Goal: Use online tool/utility: Use online tool/utility

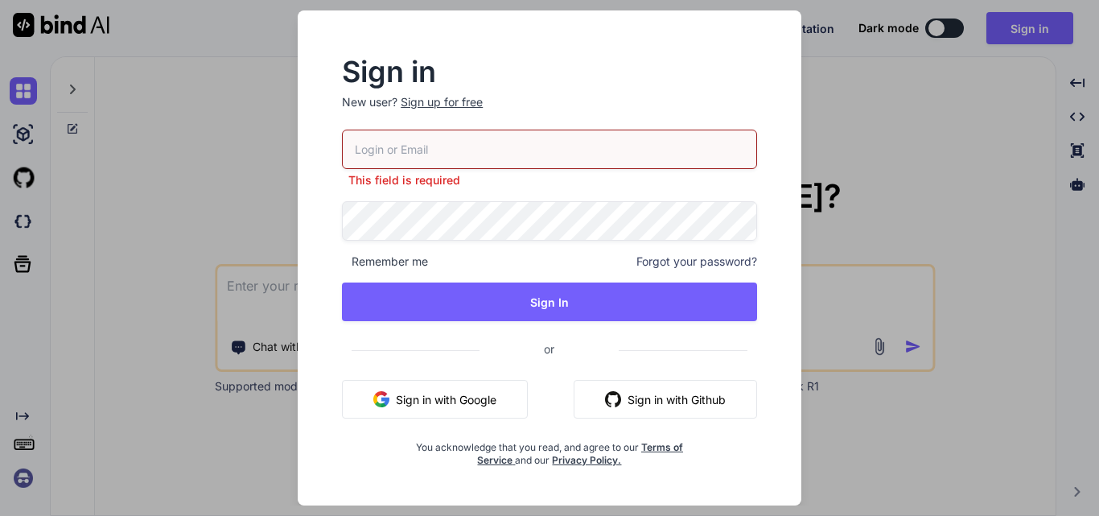
click at [389, 150] on input "email" at bounding box center [549, 148] width 415 height 39
type input "gobar83798@aiwanlab.com"
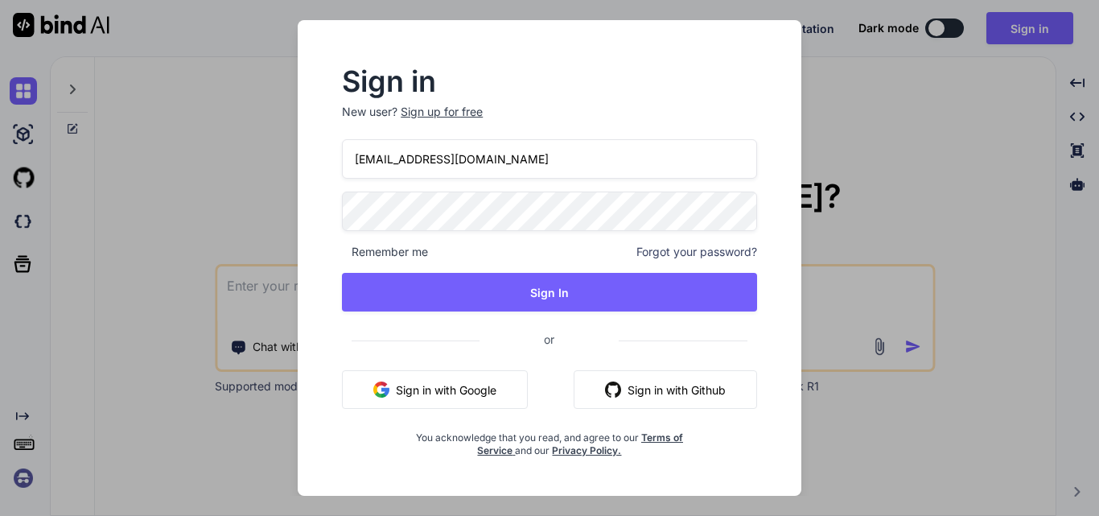
click at [405, 252] on span "Remember me" at bounding box center [385, 252] width 86 height 16
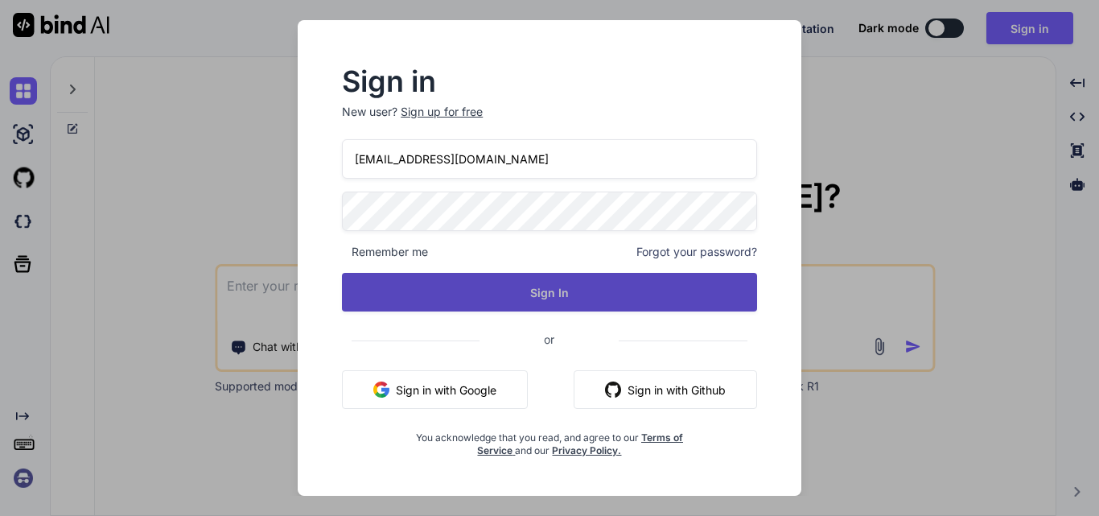
click at [424, 284] on button "Sign In" at bounding box center [549, 292] width 415 height 39
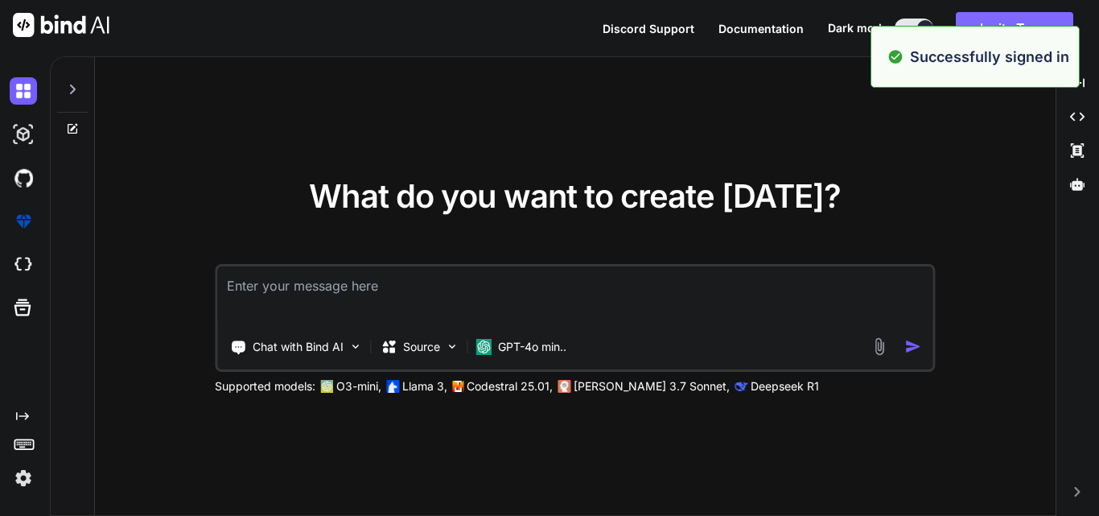
click at [1048, 24] on button "Invite Team" at bounding box center [1014, 28] width 117 height 32
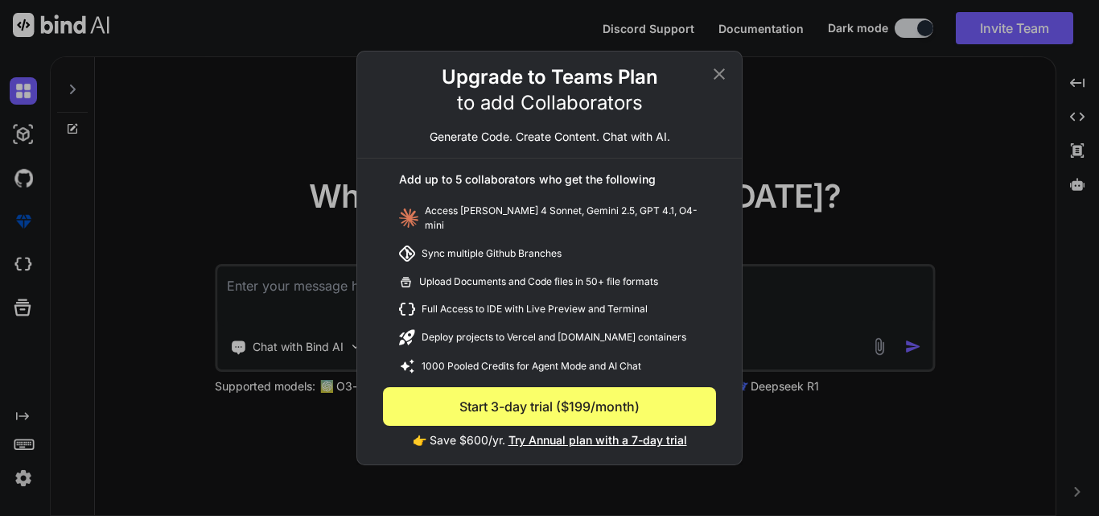
click at [721, 79] on icon at bounding box center [718, 73] width 19 height 19
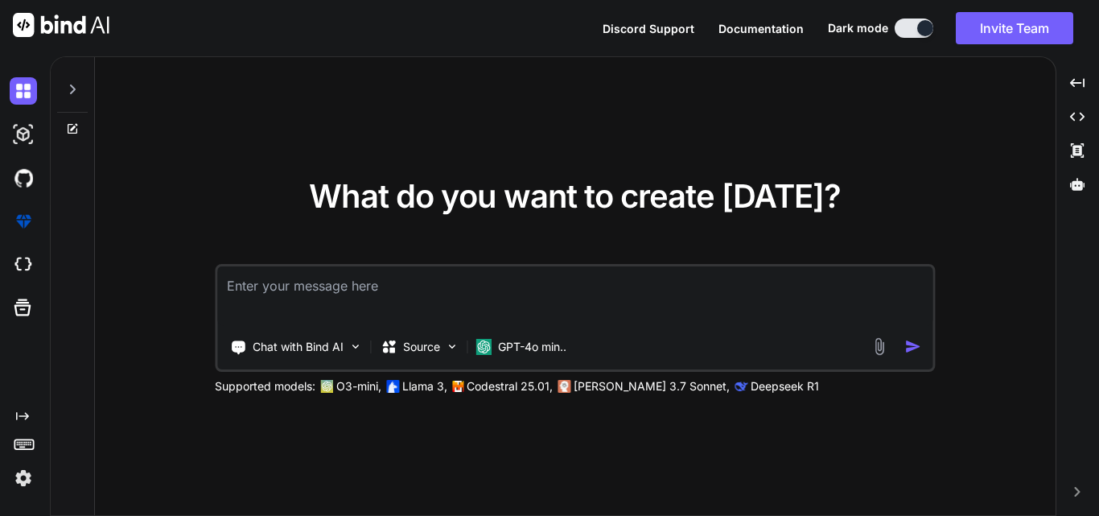
click at [314, 285] on textarea at bounding box center [574, 296] width 715 height 60
click at [72, 84] on icon at bounding box center [72, 89] width 13 height 13
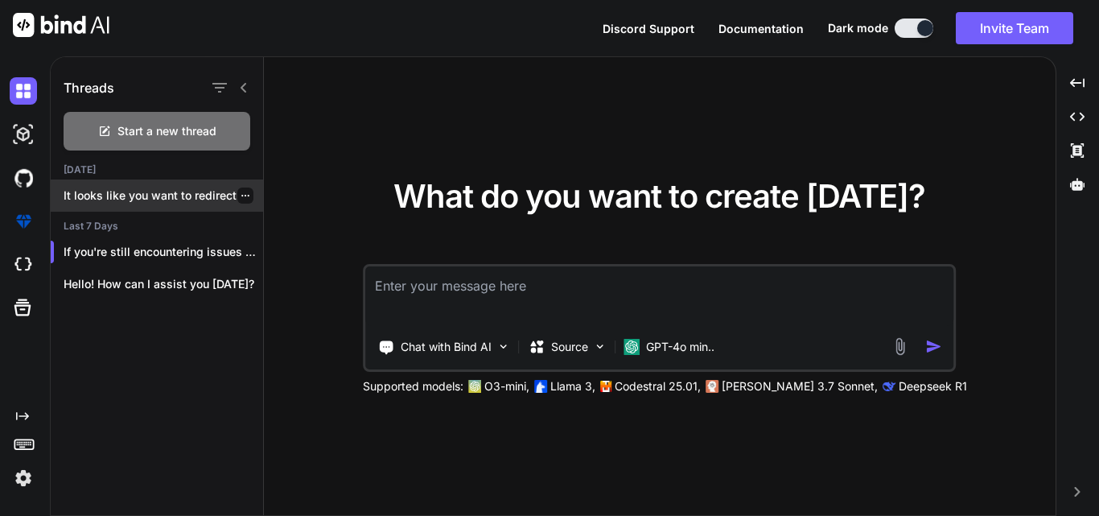
click at [150, 195] on p "It looks like you want to redirect..." at bounding box center [163, 195] width 199 height 16
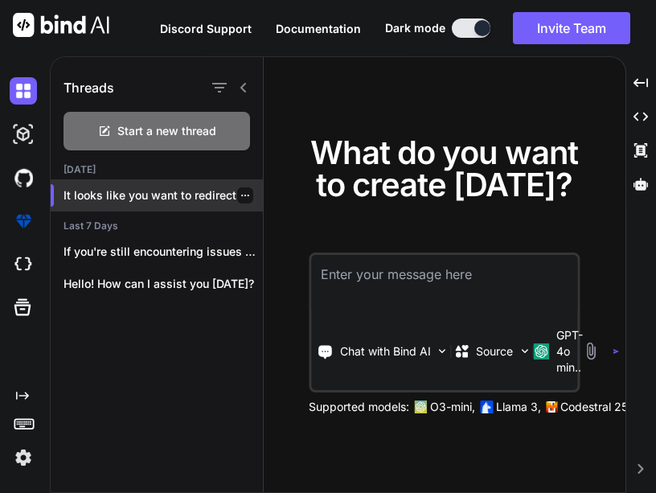
click at [171, 196] on p "It looks like you want to redirect..." at bounding box center [163, 195] width 199 height 16
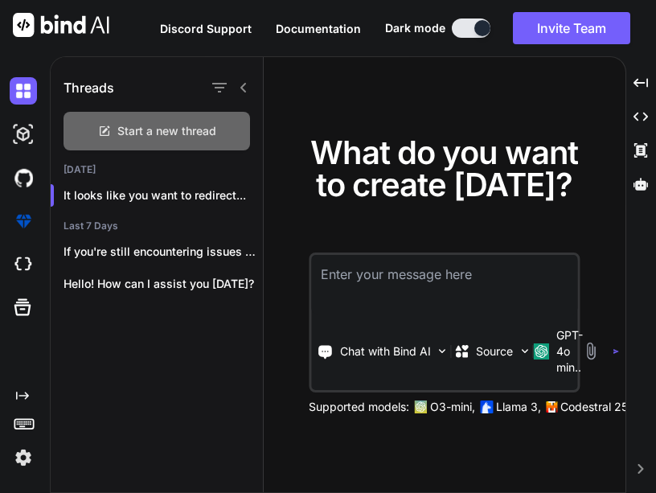
click at [149, 137] on span "Start a new thread" at bounding box center [166, 131] width 99 height 16
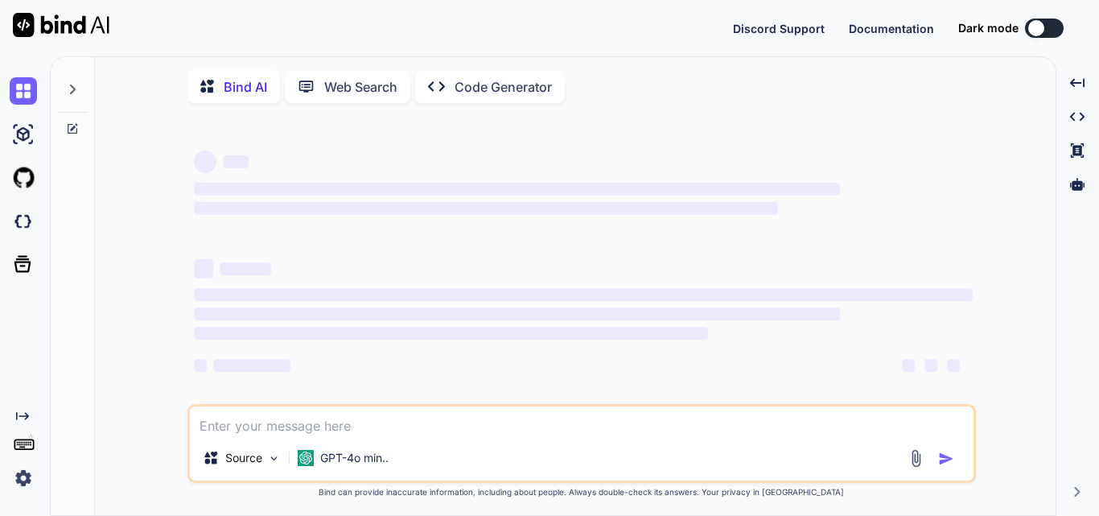
click at [1037, 27] on div at bounding box center [1036, 28] width 16 height 16
type textarea "x"
click at [1044, 33] on button at bounding box center [1044, 27] width 39 height 19
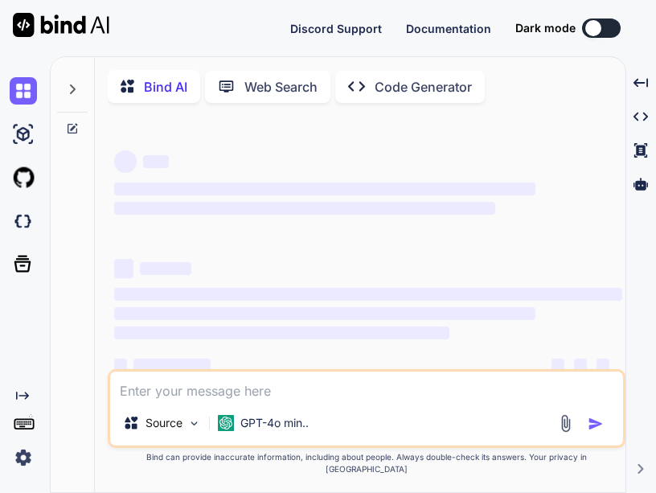
scroll to position [19, 0]
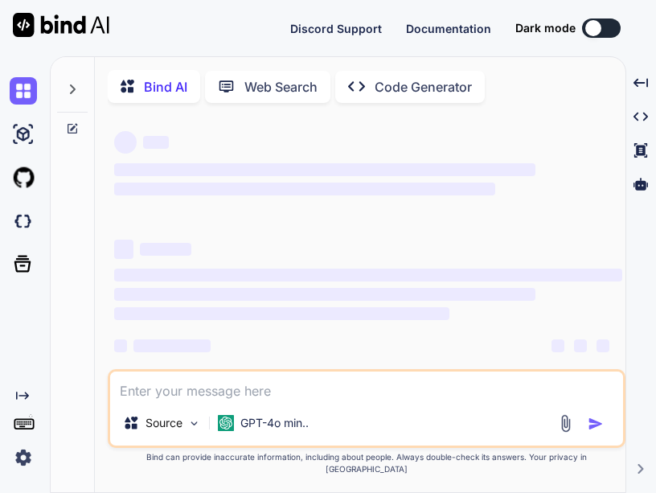
click at [72, 94] on icon at bounding box center [72, 89] width 13 height 13
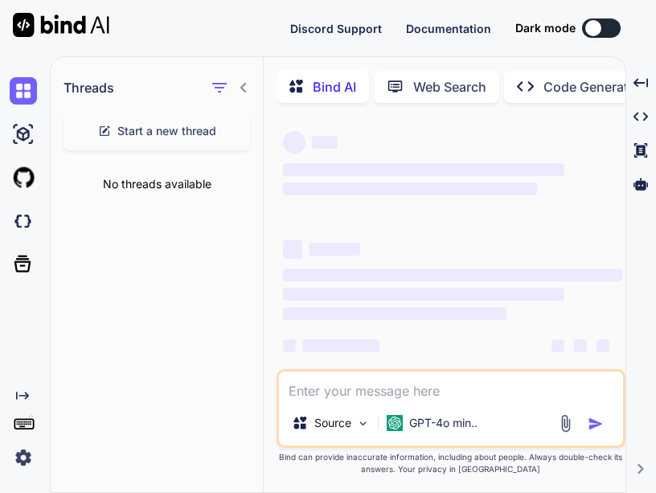
click at [246, 88] on icon at bounding box center [243, 87] width 13 height 13
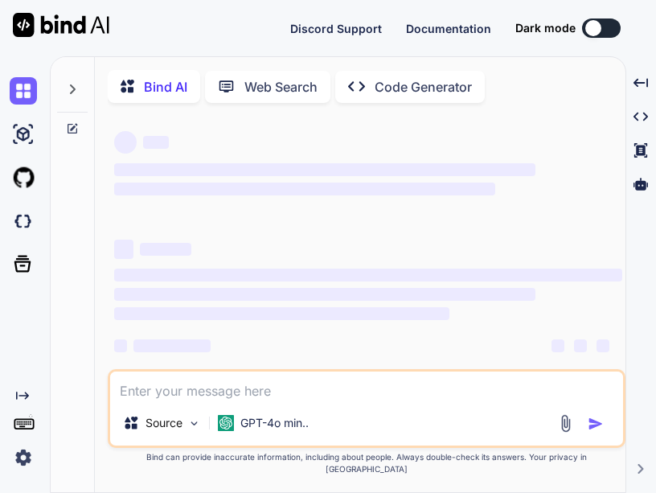
click at [603, 35] on button at bounding box center [601, 27] width 39 height 19
click at [385, 90] on p "Code Generator" at bounding box center [423, 86] width 97 height 19
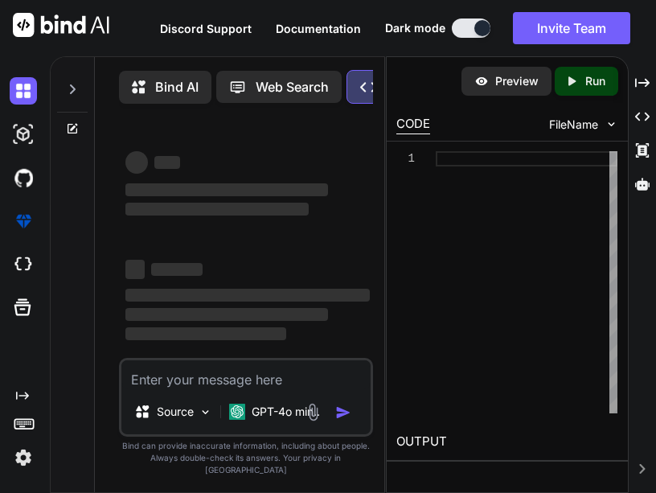
click at [201, 389] on textarea at bounding box center [245, 374] width 249 height 29
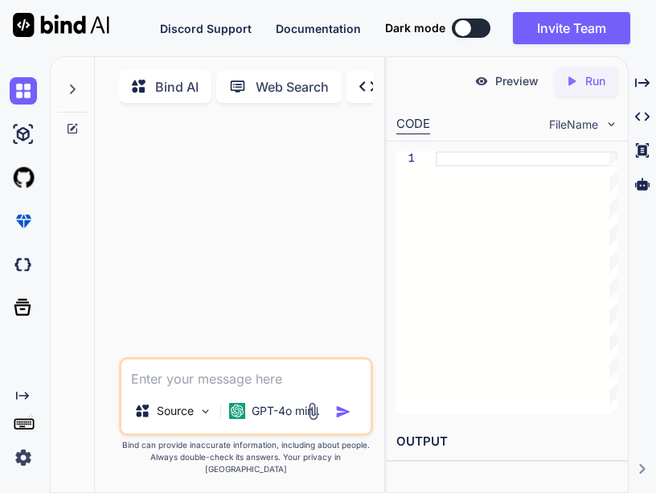
type textarea "x"
type textarea "i"
type textarea "x"
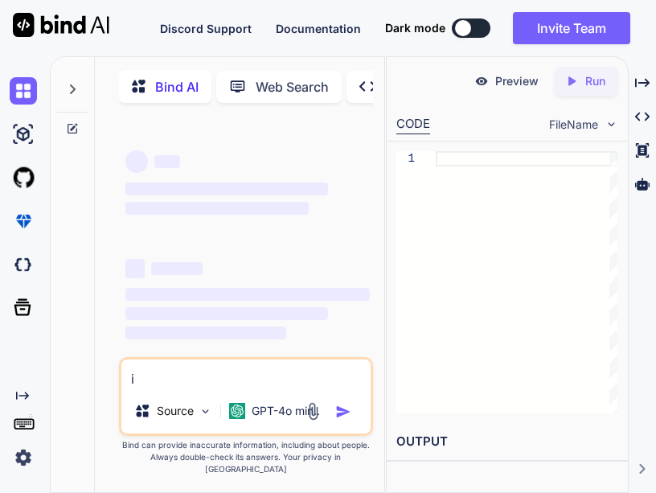
type textarea "x"
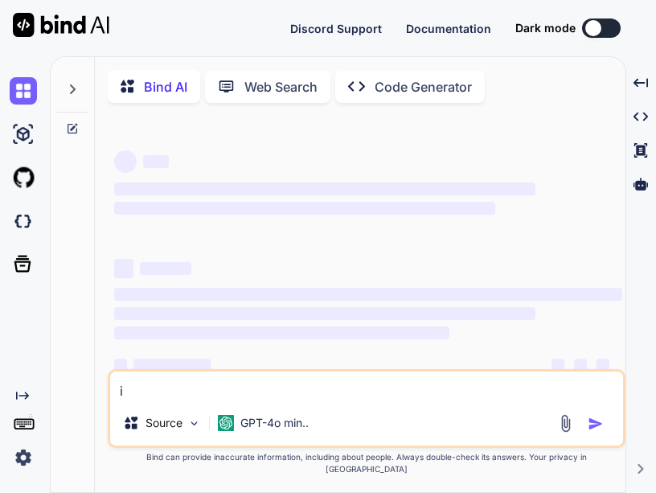
click at [603, 30] on button at bounding box center [601, 27] width 39 height 19
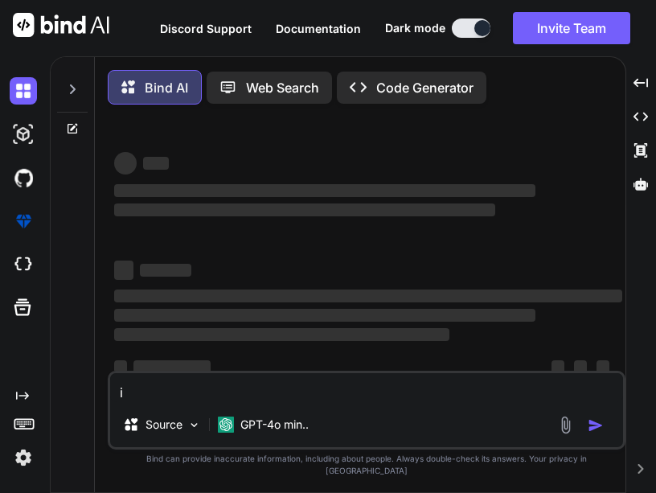
click at [151, 402] on textarea "i" at bounding box center [366, 387] width 513 height 29
type textarea "x"
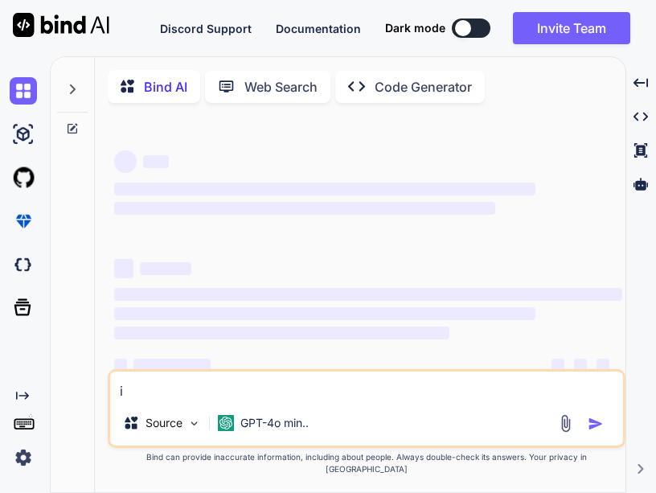
type textarea "i"
type textarea "x"
type textarea "i m"
type textarea "x"
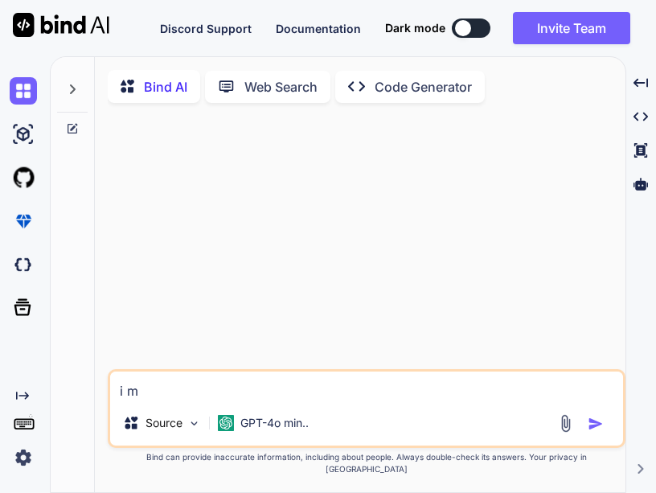
type textarea "i ma"
type textarea "x"
type textarea "i mad"
type textarea "x"
type textarea "i made"
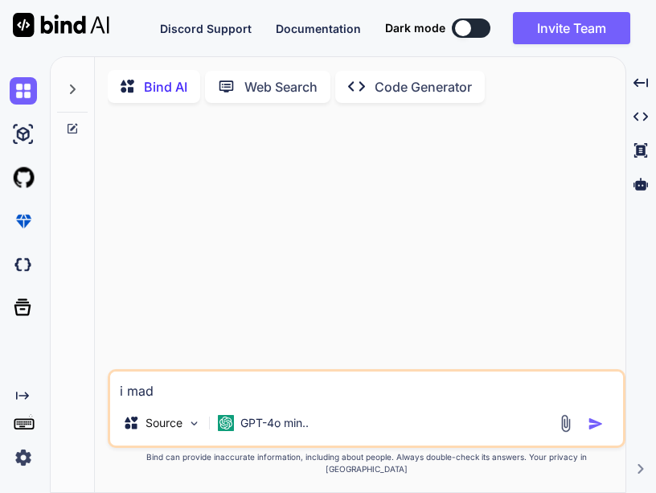
type textarea "x"
type textarea "i made"
type textarea "x"
type textarea "i made a"
type textarea "x"
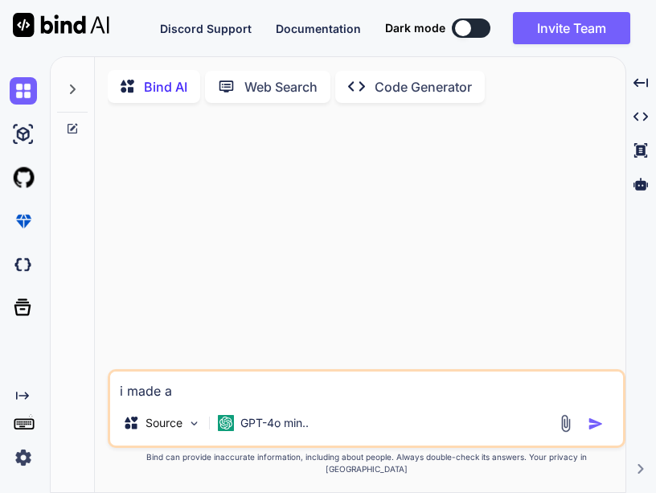
type textarea "i made ap"
type textarea "x"
type textarea "i made api"
type textarea "x"
type textarea "i made api"
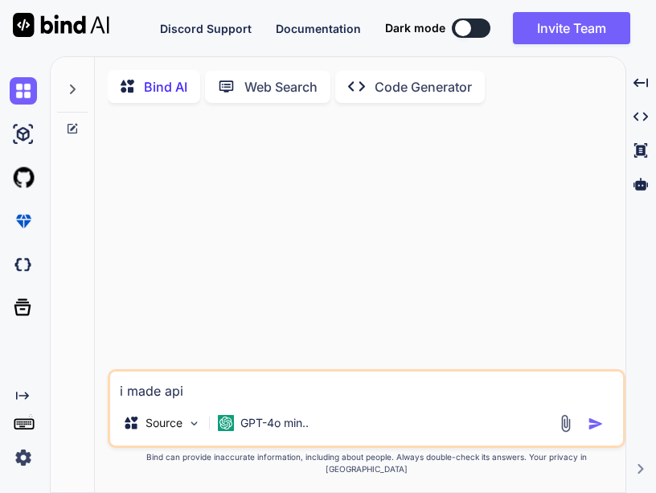
type textarea "x"
type textarea "i made api f"
type textarea "x"
type textarea "i made api fo"
type textarea "x"
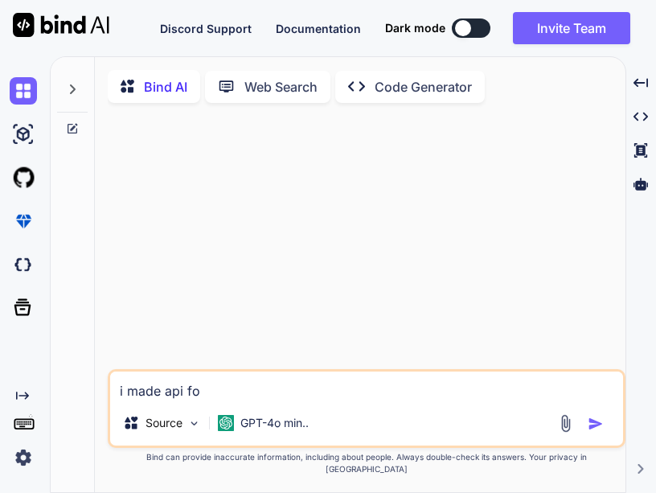
type textarea "i made api for"
type textarea "x"
type textarea "i made api for"
type textarea "x"
type textarea "i made api for a"
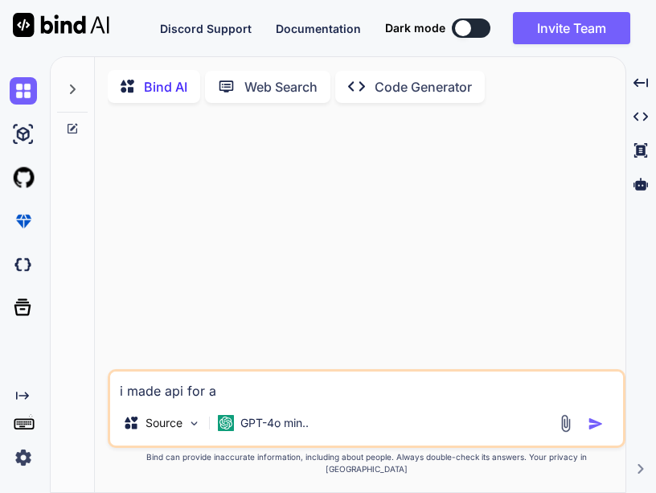
type textarea "x"
type textarea "i made api for ad"
type textarea "x"
type textarea "i made api for adm"
type textarea "x"
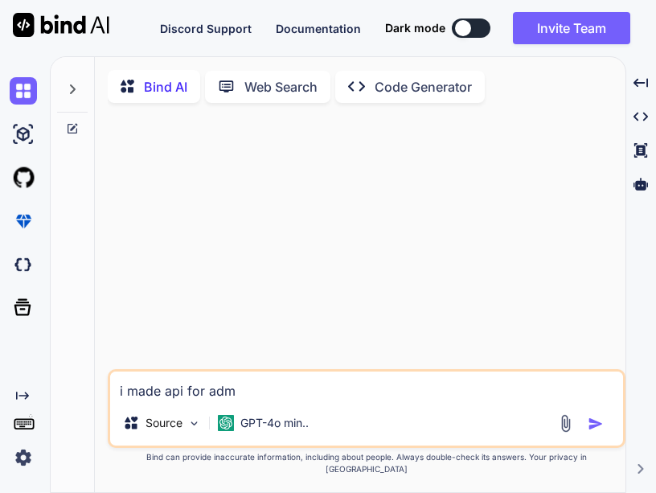
type textarea "i made api for admi"
type textarea "x"
type textarea "i made api for admin"
type textarea "x"
type textarea "i made api for admin"
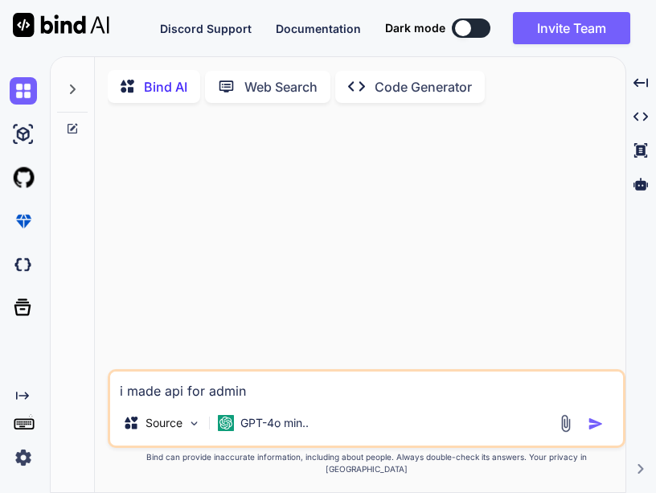
type textarea "x"
type textarea "i made api for admin l"
type textarea "x"
type textarea "i made api for admin lo"
type textarea "x"
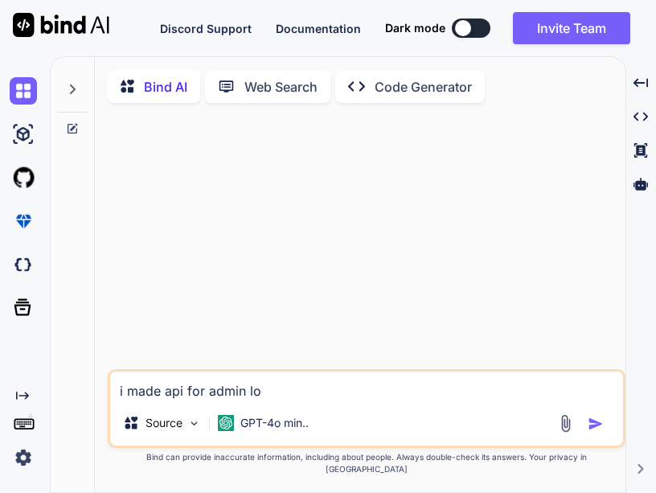
type textarea "i made api for admin log"
type textarea "x"
type textarea "i made api for admin logi"
type textarea "x"
type textarea "i made api for admin login"
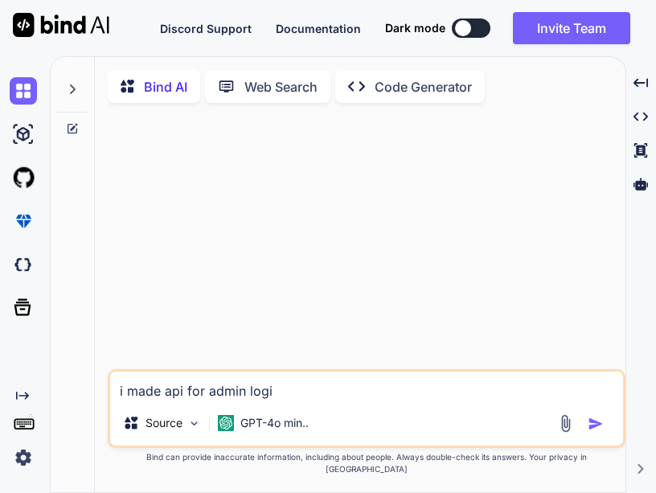
type textarea "x"
type textarea "i made api for admin login"
type textarea "x"
type textarea "i made api for admin login r"
type textarea "x"
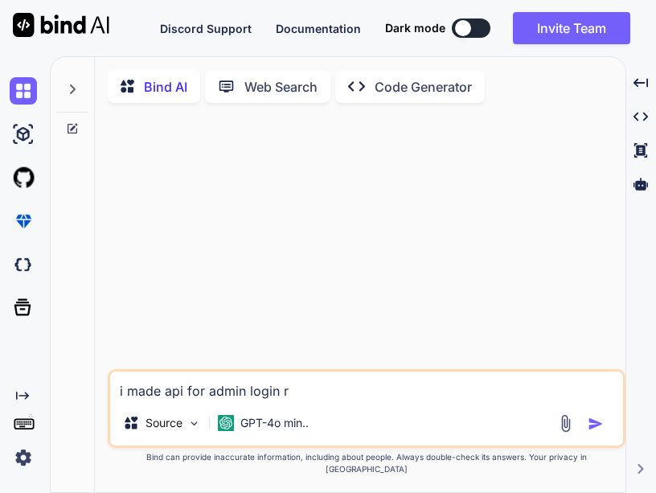
type textarea "i made api for admin login re"
type textarea "x"
type textarea "i made api for admin login reg"
type textarea "x"
type textarea "i made api for admin login regi"
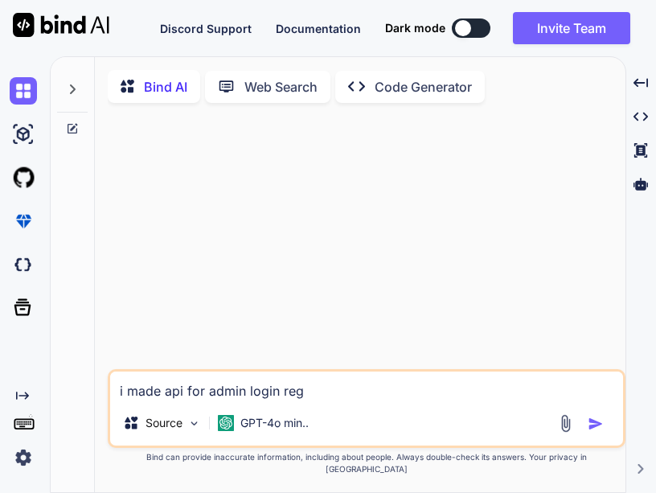
type textarea "x"
type textarea "i made api for admin login regis"
type textarea "x"
type textarea "i made api for admin login regist"
type textarea "x"
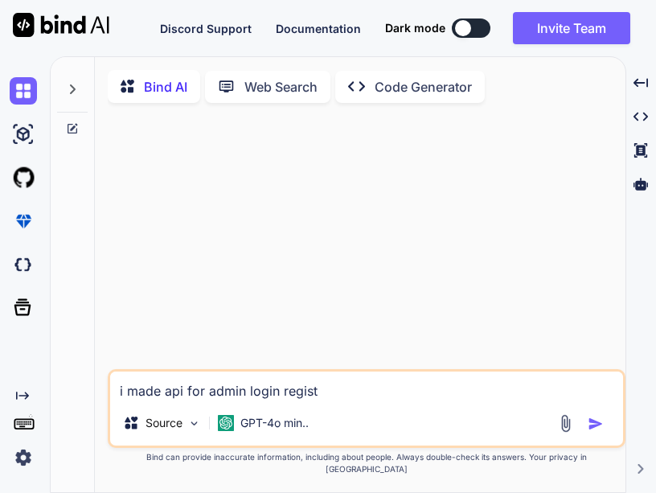
type textarea "i made api for admin login registe"
type textarea "x"
type textarea "i made api for admin login register"
type textarea "x"
type textarea "i made api for admin login register"
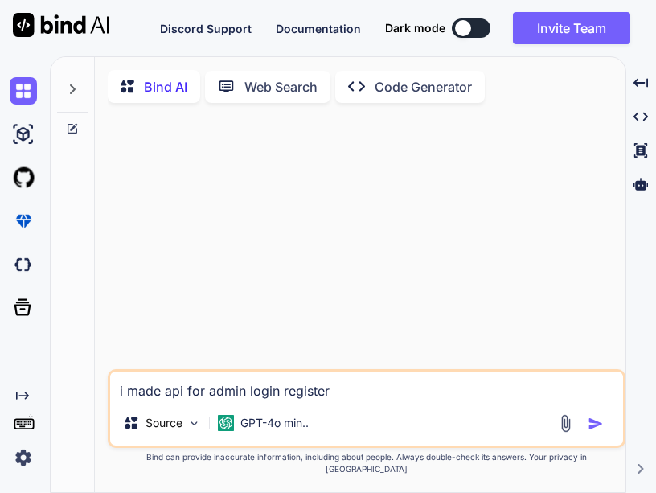
type textarea "x"
type textarea "i made api for admin login register ,"
type textarea "x"
type textarea "i made api for admin login register ,"
type textarea "x"
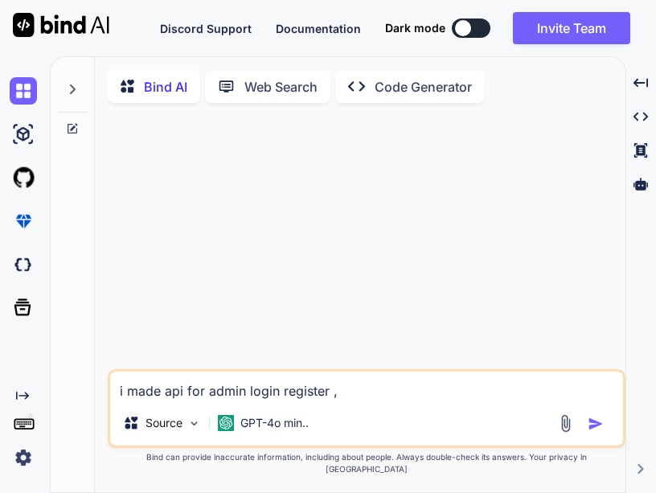
type textarea "i made api for admin login register , c"
type textarea "x"
type textarea "i made api for admin login register , ca"
type textarea "x"
type textarea "i made api for admin login register , cat"
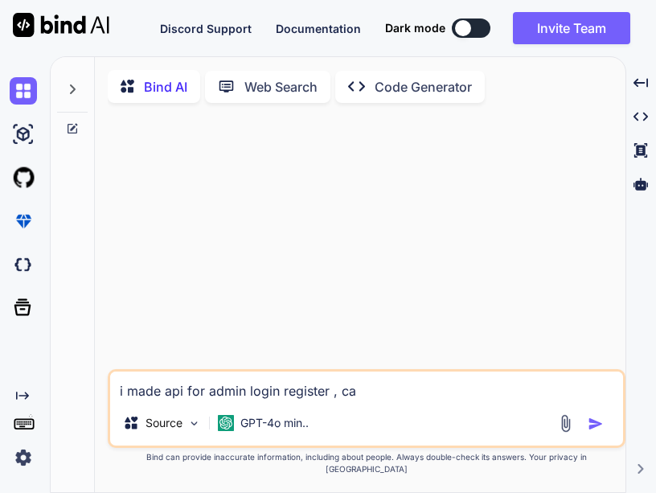
type textarea "x"
type textarea "i made api for admin login register , cate"
type textarea "x"
type textarea "i made api for admin login register , categ"
type textarea "x"
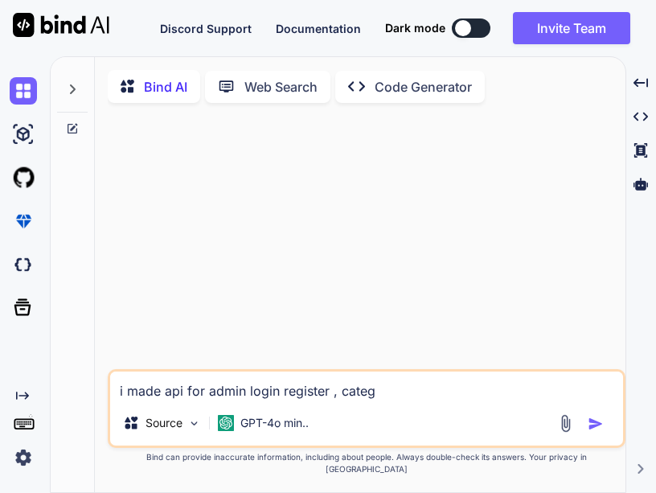
type textarea "i made api for admin login register , catego"
type textarea "x"
type textarea "i made api for admin login register , categor"
type textarea "x"
type textarea "i made api for admin login register , category"
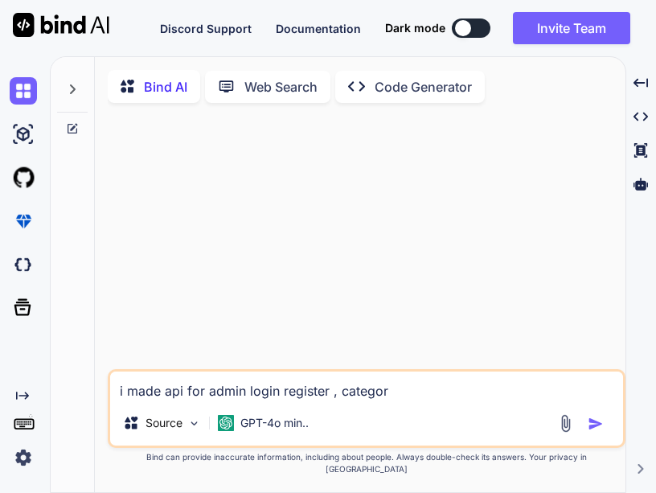
type textarea "x"
type textarea "i made api for admin login register , category("
type textarea "x"
type textarea "i made api for admin login register , category()"
type textarea "x"
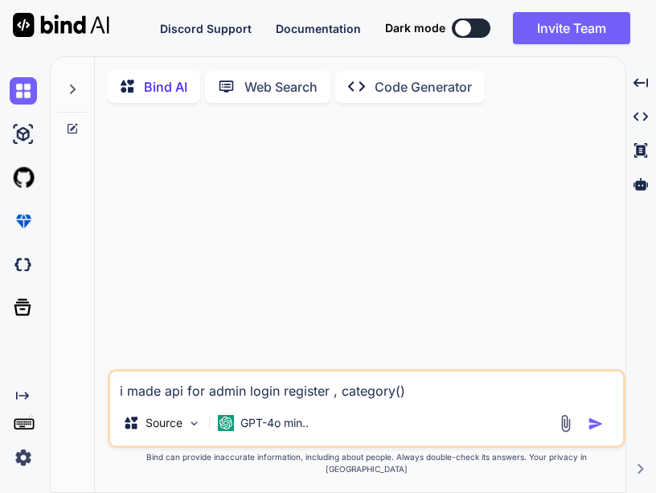
type textarea "i made api for admin login register , category(C)"
type textarea "x"
type textarea "i made api for admin login register , category(CR)"
type textarea "x"
type textarea "i made api for admin login register , category(CRU)"
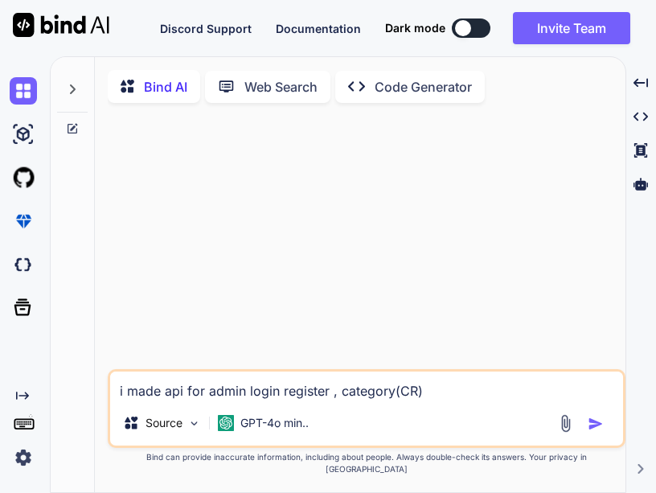
type textarea "x"
type textarea "i made api for admin login register , category(CRUD)"
type textarea "x"
type textarea "i made api for admin login register , category(CRU)"
type textarea "x"
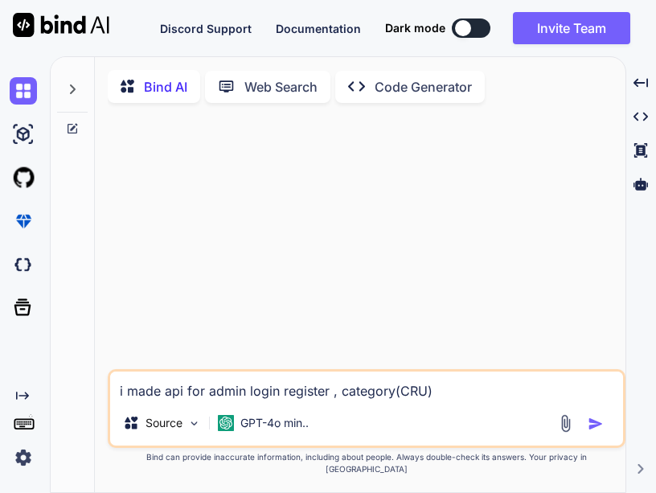
type textarea "i made api for admin login register , category(CR)"
type textarea "x"
type textarea "i made api for admin login register , category(C)"
type textarea "x"
type textarea "i made api for admin login register , category()"
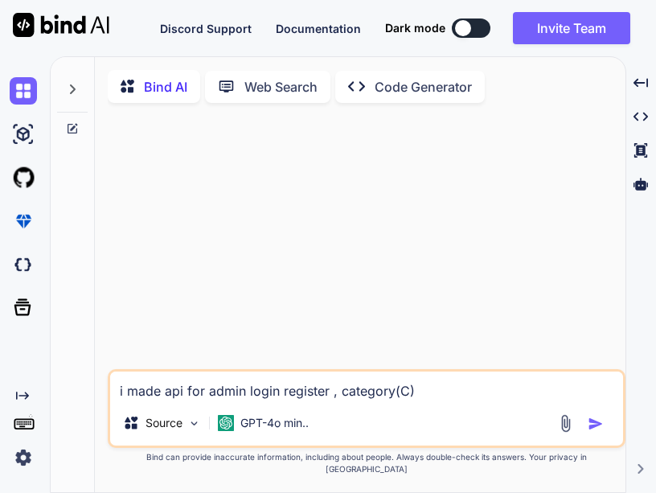
type textarea "x"
type textarea "i made api for admin login register , category)"
type textarea "x"
type textarea "i made api for admin login register , category"
type textarea "x"
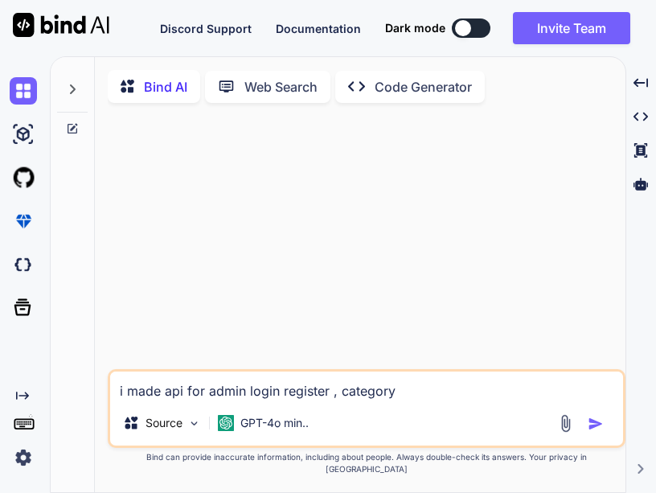
type textarea "i made api for admin login register , category"
type textarea "x"
type textarea "i made api for admin login register , category ,"
type textarea "x"
type textarea "i made api for admin login register , category ,"
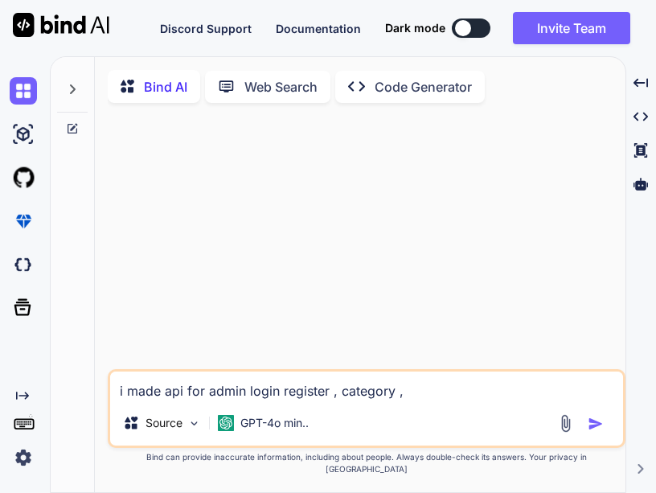
type textarea "x"
type textarea "i made api for admin login register , category , s"
type textarea "x"
type textarea "i made api for admin login register , category , su"
type textarea "x"
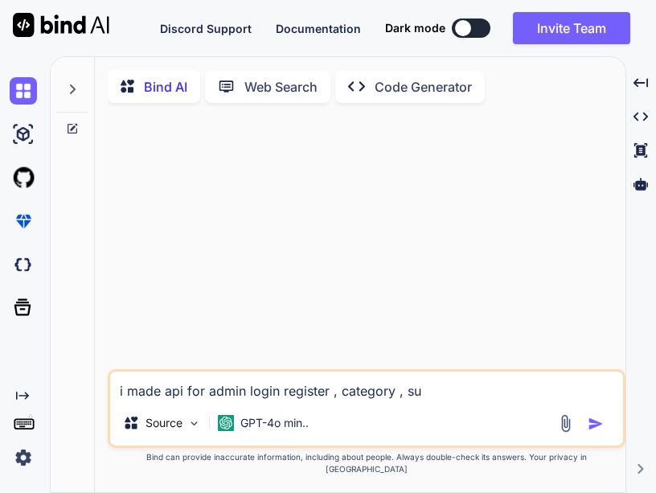
type textarea "i made api for admin login register , category , sub"
type textarea "x"
type textarea "i made api for admin login register , category , sub"
type textarea "x"
type textarea "i made api for admin login register , category , sub c"
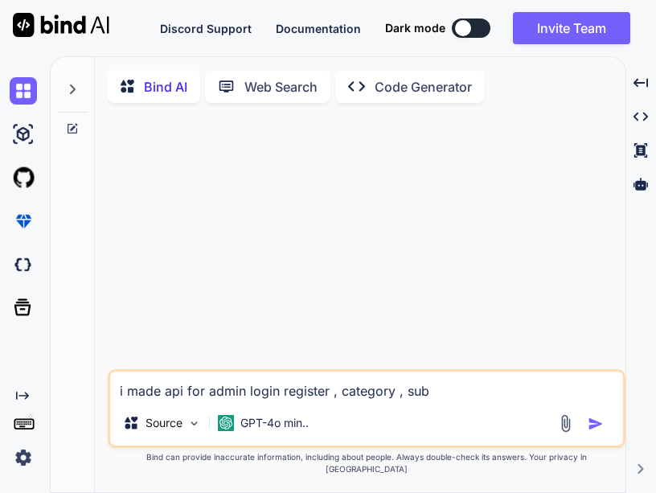
type textarea "x"
type textarea "i made api for admin login register , category , sub ca"
type textarea "x"
type textarea "i made api for admin login register , category , sub cat"
type textarea "x"
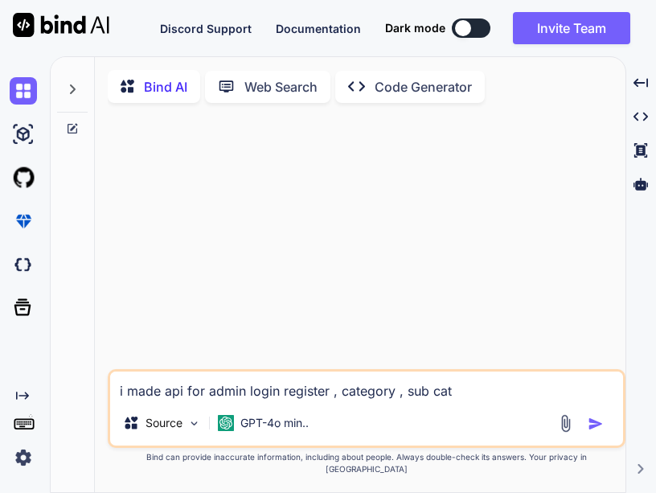
type textarea "i made api for admin login register , category , sub cate"
type textarea "x"
type textarea "i made api for admin login register , category , sub categ"
type textarea "x"
type textarea "i made api for admin login register , category , sub catego"
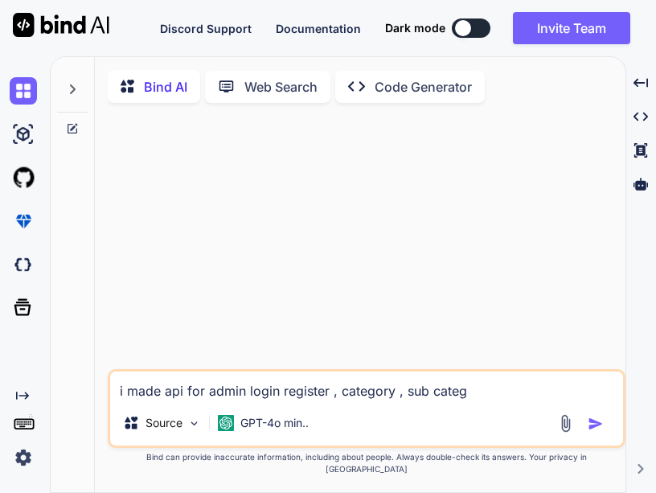
type textarea "x"
type textarea "i made api for admin login register , category , sub categor"
type textarea "x"
type textarea "i made api for admin login register , category , sub category"
type textarea "x"
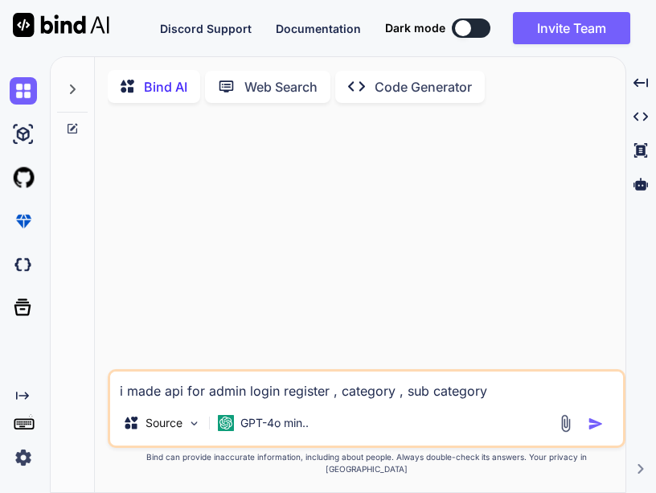
type textarea "i made api for admin login register , category , sub category"
type textarea "x"
type textarea "i made api for admin login register , category , sub category a"
type textarea "x"
type textarea "i made api for admin login register , category , sub category an"
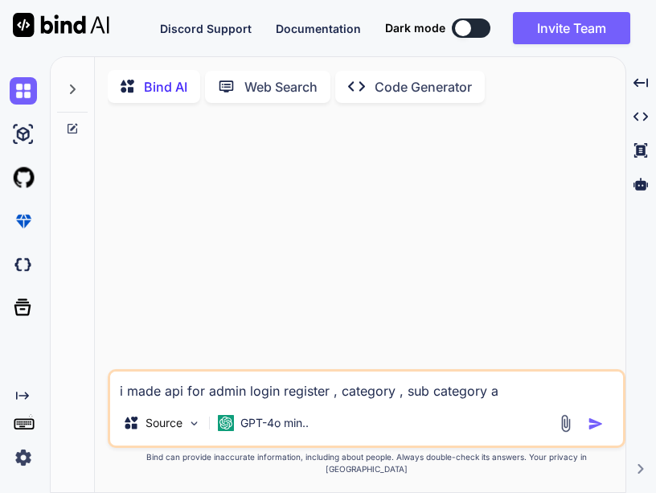
type textarea "x"
type textarea "i made api for admin login register , category , sub category and"
type textarea "x"
type textarea "i made api for admin login register , category , sub category and"
type textarea "x"
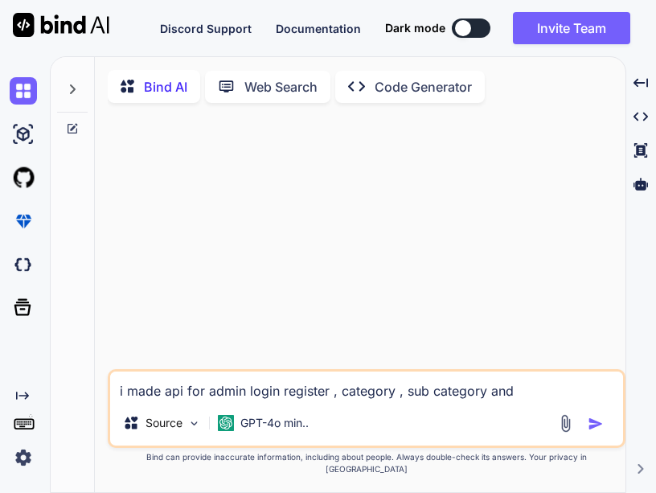
type textarea "i made api for admin login register , category , sub category and p"
type textarea "x"
type textarea "i made api for admin login register , category , sub category and pr"
type textarea "x"
type textarea "i made api for admin login register , category , sub category and pro"
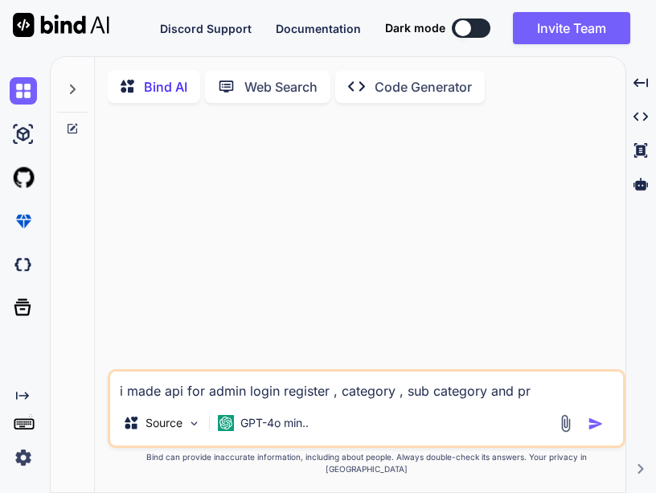
type textarea "x"
type textarea "i made api for admin login register , category , sub category and prod"
type textarea "x"
type textarea "i made api for admin login register , category , sub category and produ"
type textarea "x"
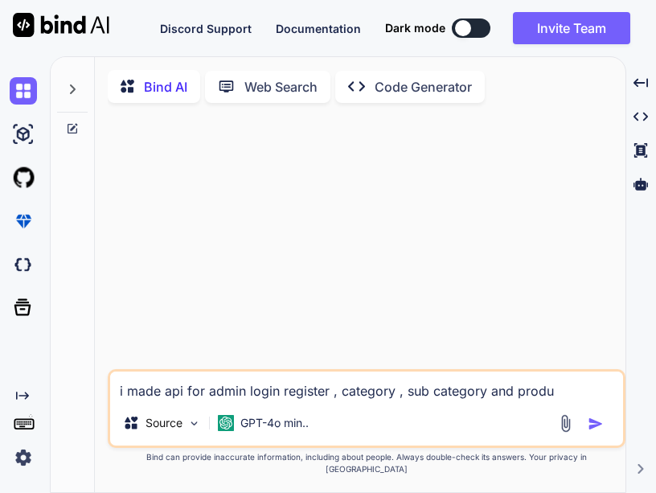
type textarea "i made api for admin login register , category , sub category and produc"
type textarea "x"
type textarea "i made api for admin login register , category , sub category and product"
type textarea "x"
type textarea "i made api for admin login register , category , sub category and product"
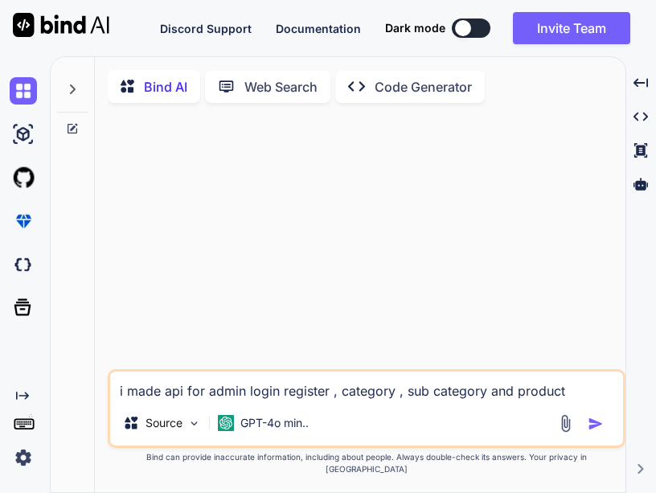
type textarea "x"
type textarea "i made api for admin login register , category , sub category and product a"
type textarea "x"
type textarea "i made api for admin login register , category , sub category and product an"
type textarea "x"
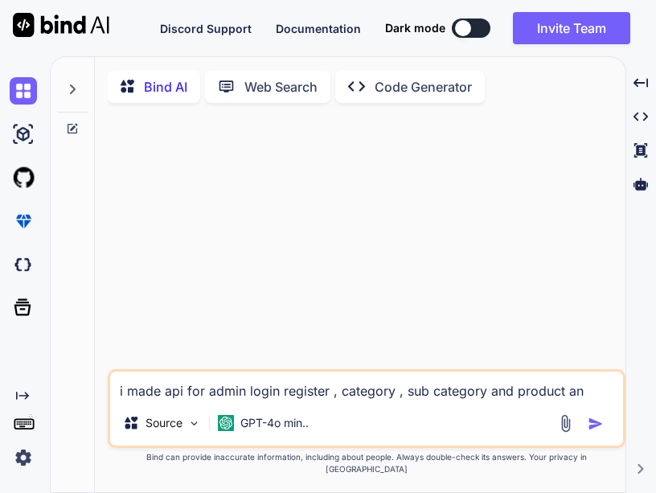
type textarea "i made api for admin login register , category , sub category and product and"
type textarea "x"
type textarea "i made api for admin login register , category , sub category and product and"
type textarea "x"
type textarea "i made api for admin login register , category , sub category and product and a"
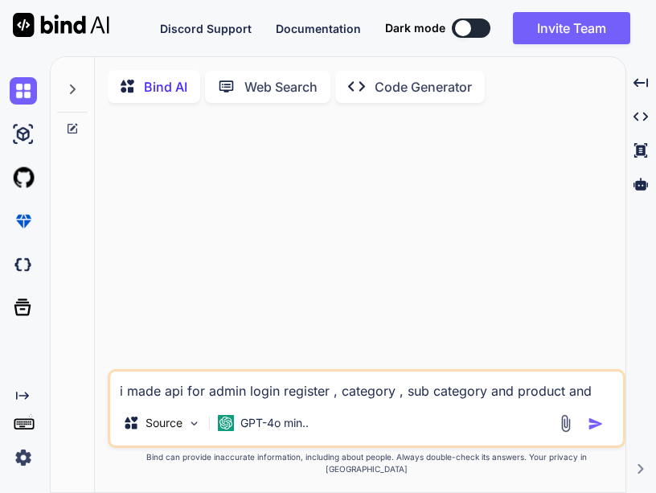
type textarea "x"
type textarea "i made api for admin login register , category , sub category and product and al"
type textarea "x"
type textarea "i made api for admin login register , category , sub category and product and a…"
type textarea "x"
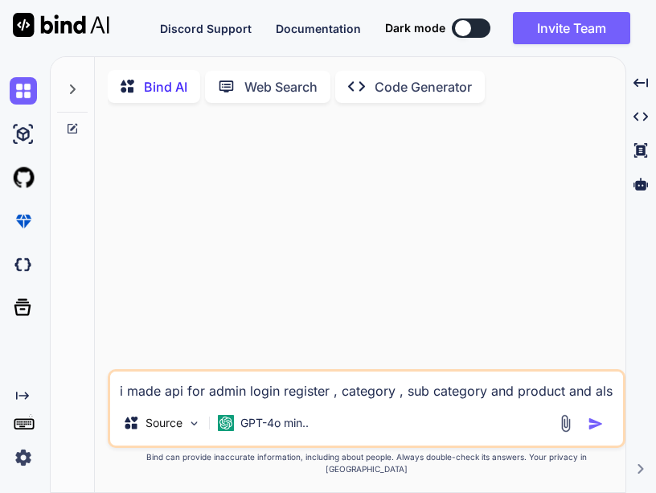
type textarea "i made api for admin login register , category , sub category and product and a…"
type textarea "x"
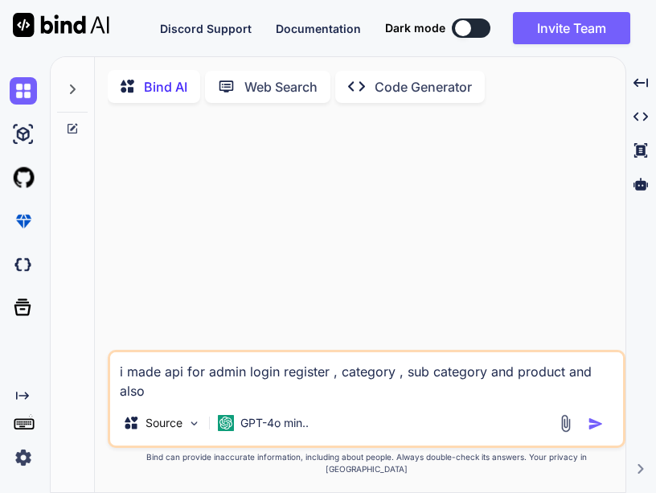
type textarea "i made api for admin login register , category , sub category and product and a…"
type textarea "x"
type textarea "i made api for admin login register , category , sub category and product and a…"
type textarea "x"
type textarea "i made api for admin login register , category , sub category and product and a…"
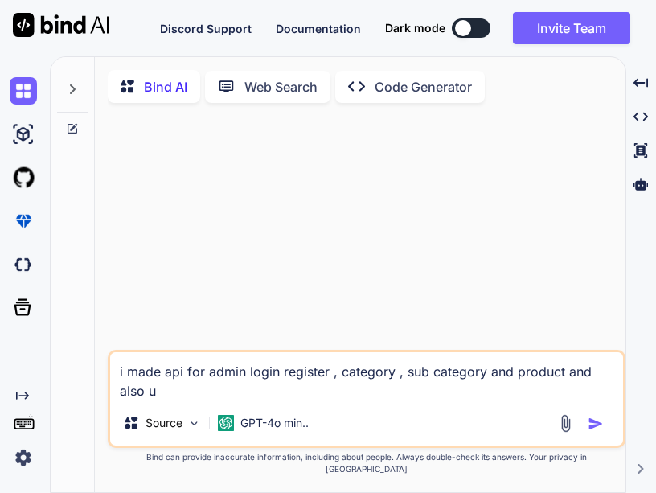
type textarea "x"
type textarea "i made api for admin login register , category , sub category and product and a…"
type textarea "x"
type textarea "i made api for admin login register , category , sub category and product and a…"
type textarea "x"
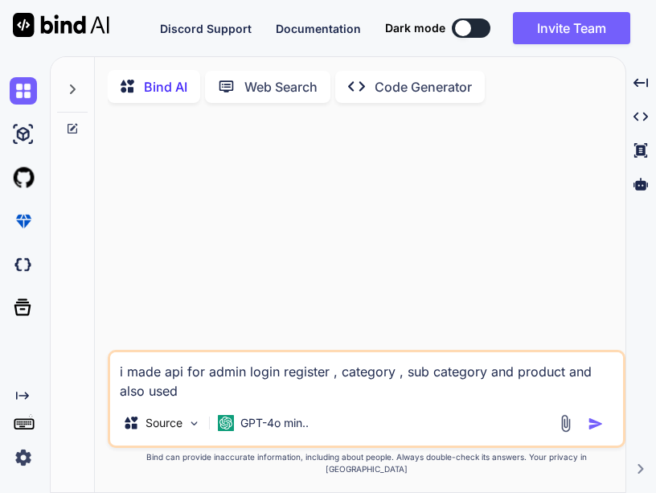
type textarea "i made api for admin login register , category , sub category and product and a…"
type textarea "x"
type textarea "i made api for admin login register , category , sub category and product and a…"
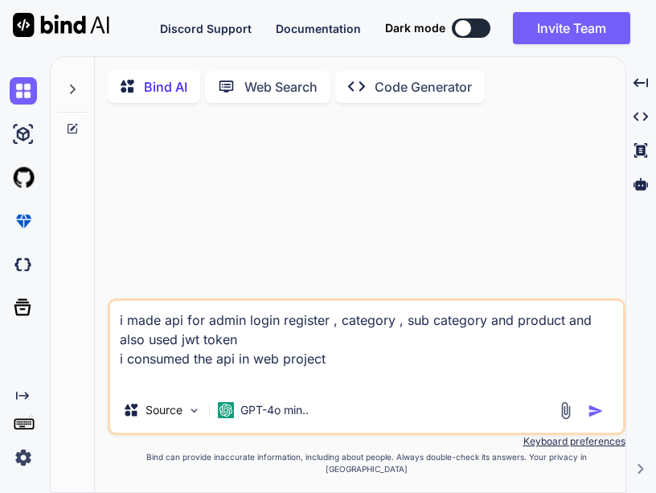
click at [473, 30] on button at bounding box center [471, 27] width 39 height 19
click at [339, 404] on div "i made api for admin login register , category , sub category and product and a…" at bounding box center [367, 366] width 518 height 137
click at [338, 388] on textarea "i made api for admin login register , category , sub category and product and a…" at bounding box center [366, 344] width 513 height 87
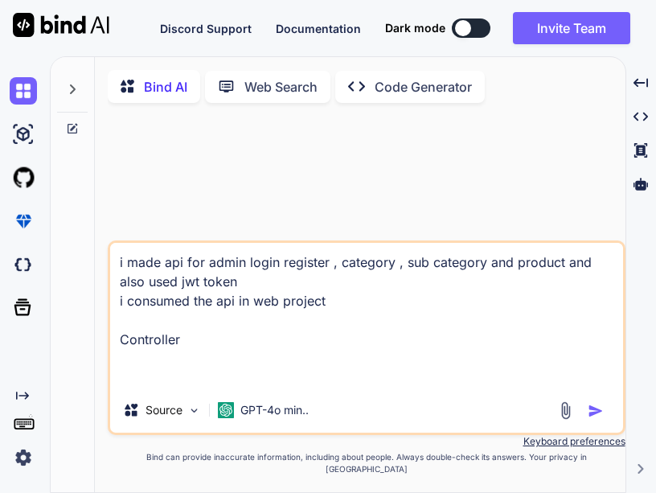
paste textarea "using EcommAPI.[MEDICAL_DATA].WebService.Interface; using EcommAPI.DAL.Connecti…"
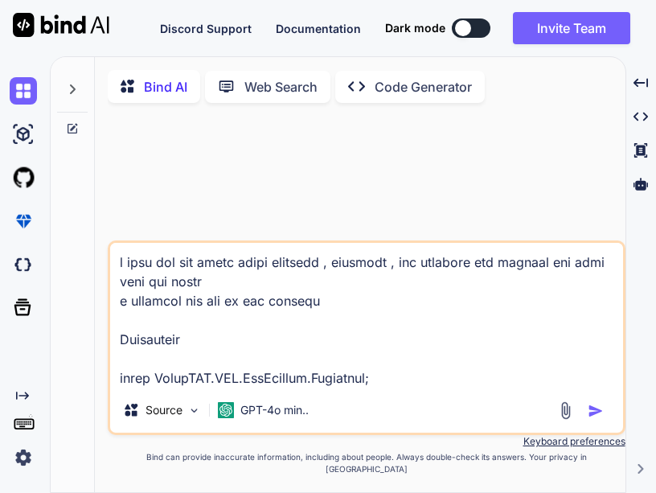
scroll to position [1411, 0]
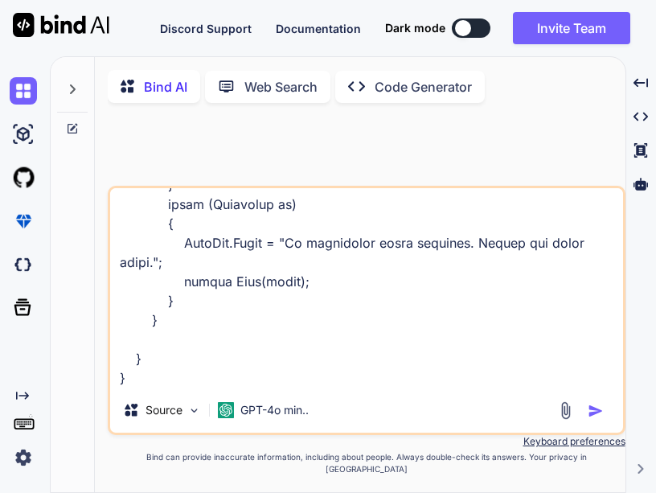
click at [141, 388] on textarea at bounding box center [366, 287] width 513 height 199
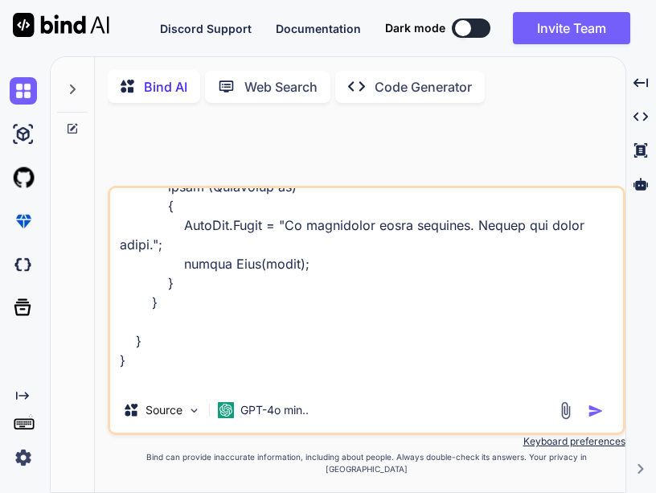
scroll to position [1449, 0]
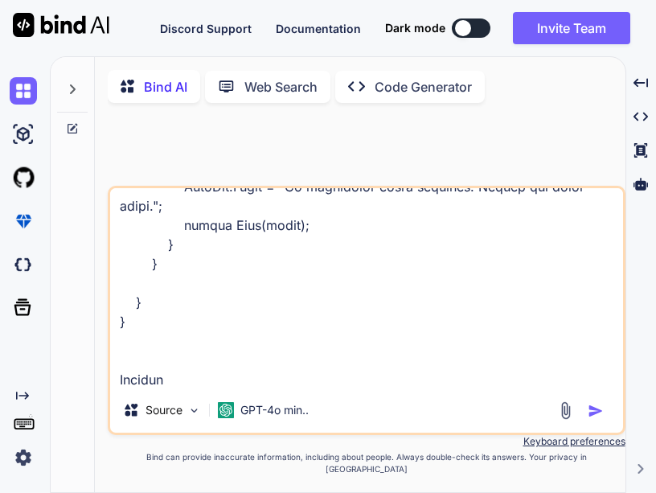
paste textarea "using EcommAPI.[MEDICAL_DATA].ApiServices.Implementations; using EcommAPI.[MEDI…"
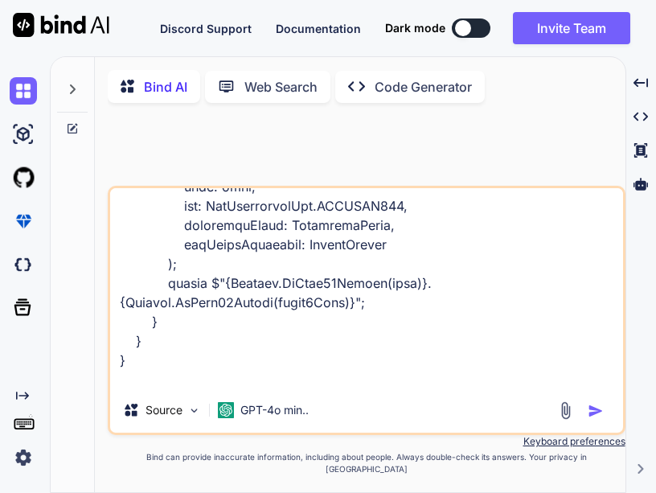
scroll to position [4577, 0]
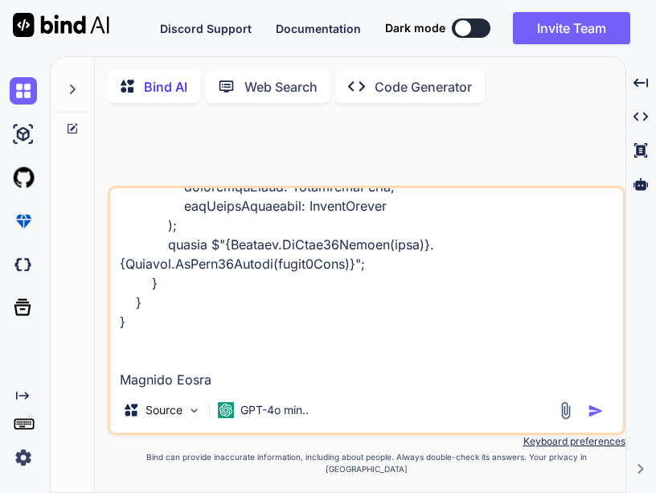
paste textarea "<script> $(document).ready(function() { $('#loginForm').on('submit', function(e…"
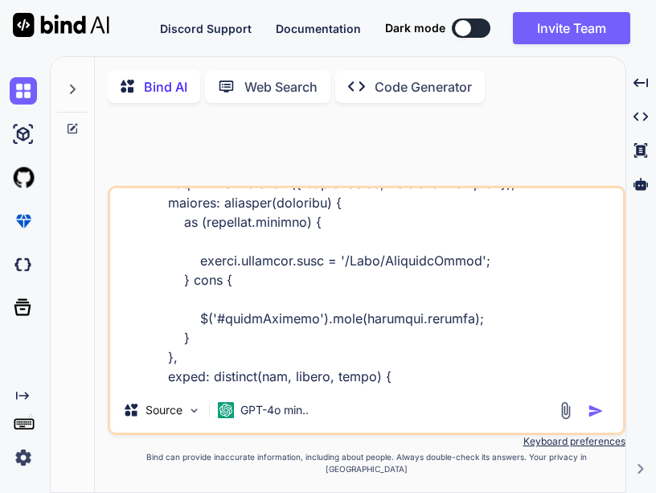
scroll to position [4718, 0]
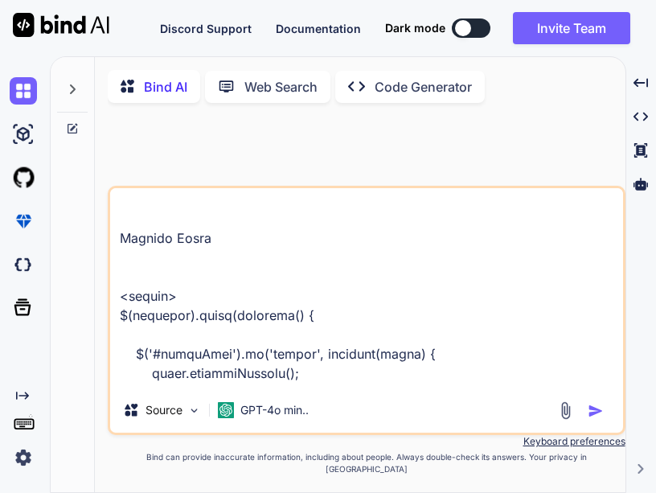
click at [154, 256] on textarea at bounding box center [366, 287] width 513 height 199
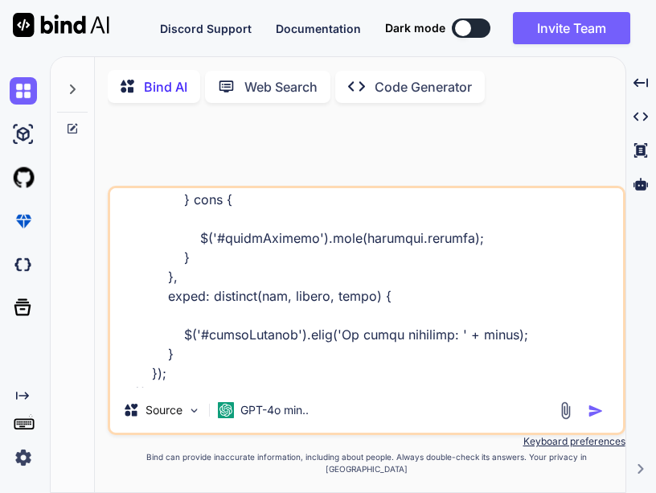
scroll to position [5563, 0]
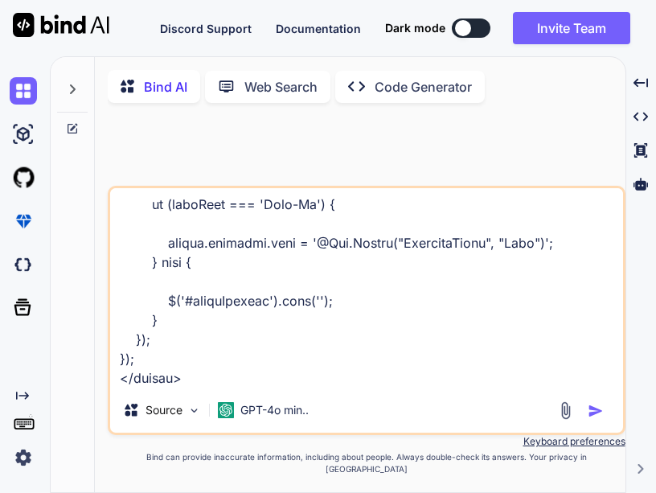
click at [129, 388] on textarea at bounding box center [366, 287] width 513 height 199
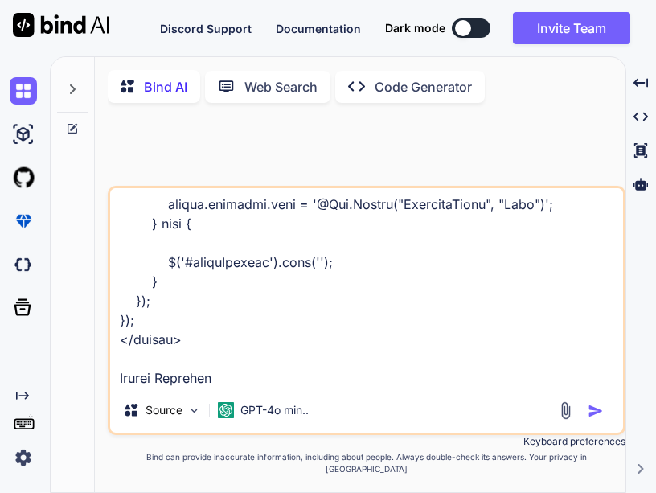
click at [243, 388] on textarea at bounding box center [366, 287] width 513 height 199
click at [231, 388] on textarea at bounding box center [366, 287] width 513 height 199
paste textarea "<script> $(document).ready(function() { $('#loginForm').on('submit', function(e…"
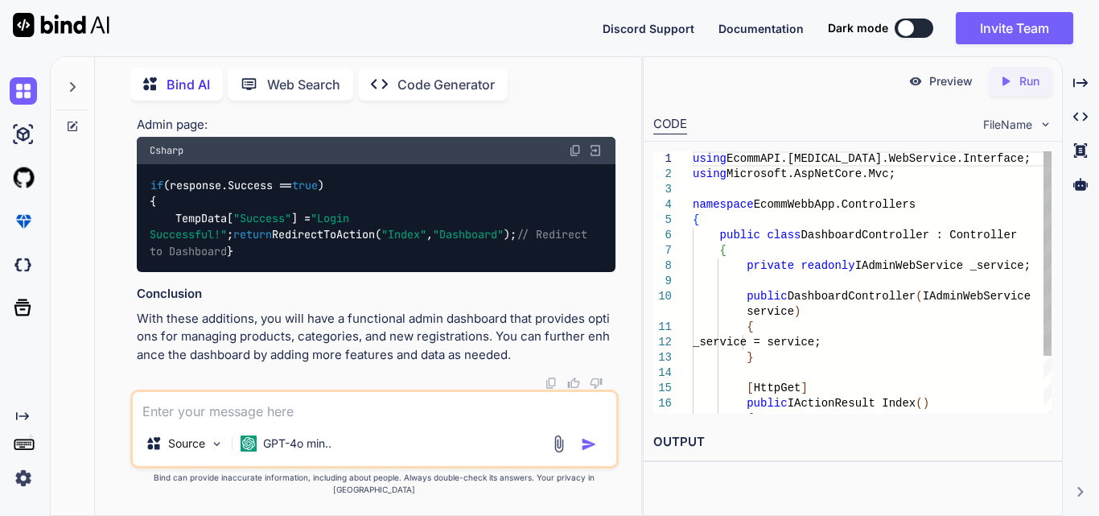
scroll to position [1926, 0]
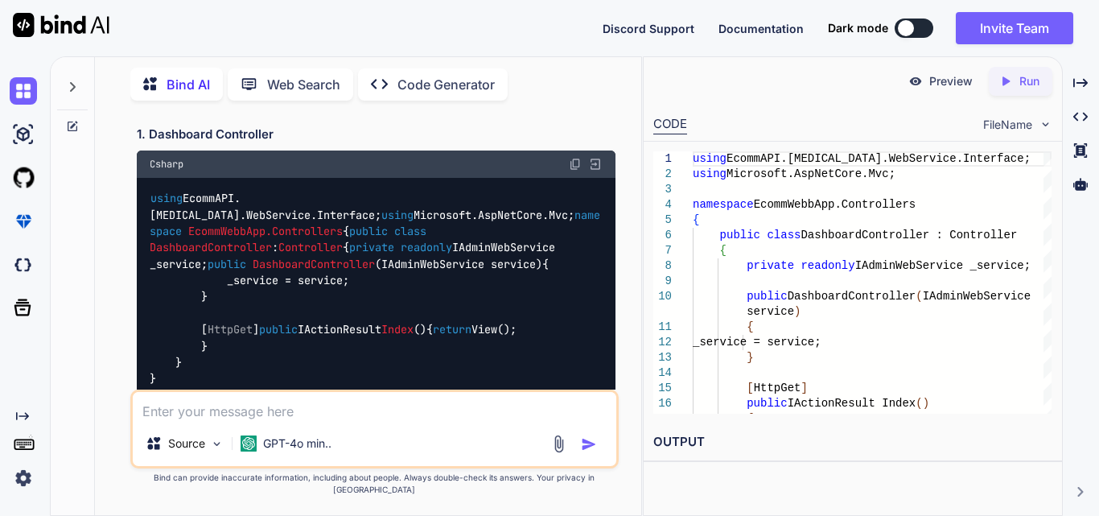
click at [656, 28] on div at bounding box center [906, 28] width 16 height 16
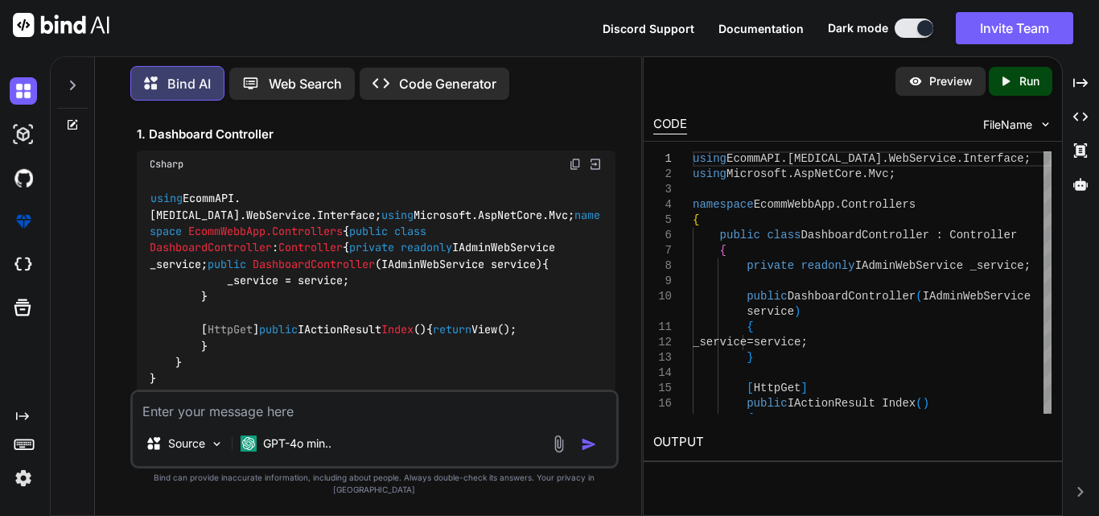
click at [656, 28] on button at bounding box center [913, 27] width 39 height 19
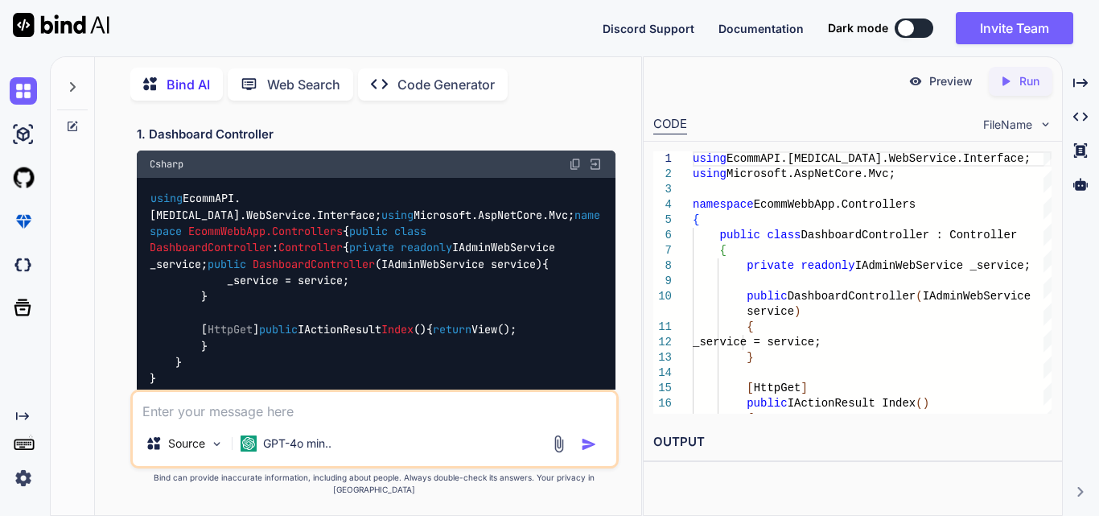
click at [656, 28] on div at bounding box center [906, 28] width 16 height 16
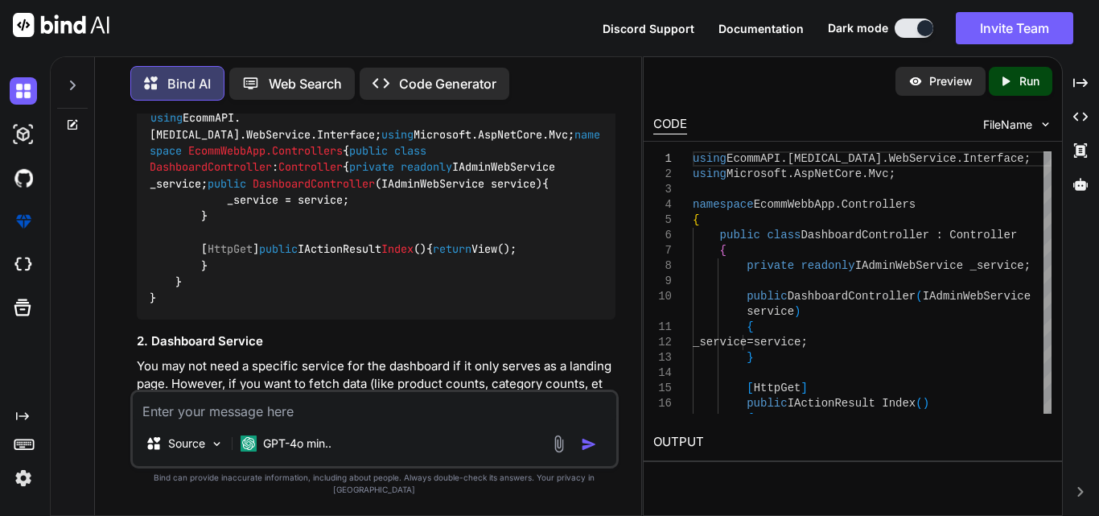
scroll to position [1766, 0]
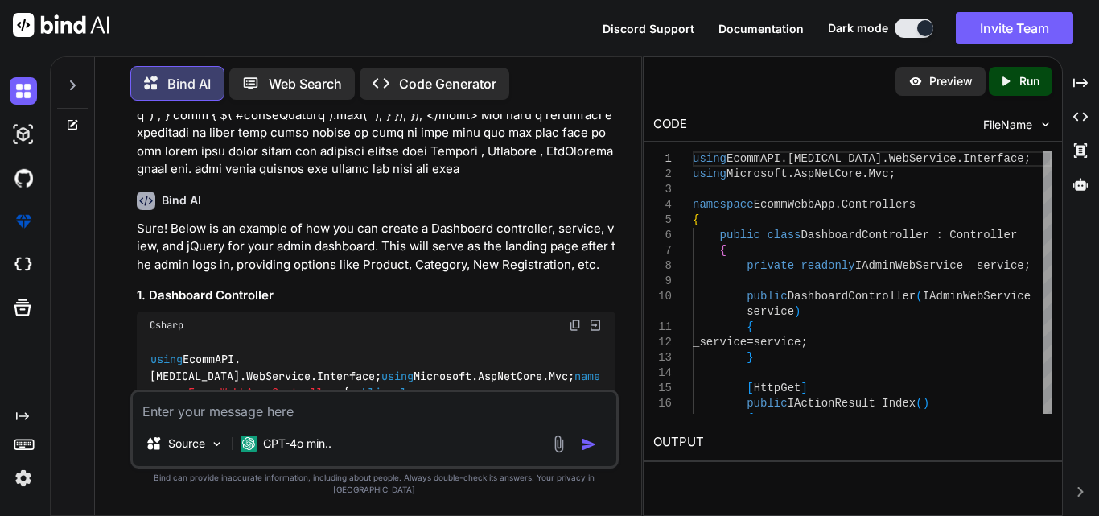
click at [572, 325] on img at bounding box center [575, 325] width 13 height 13
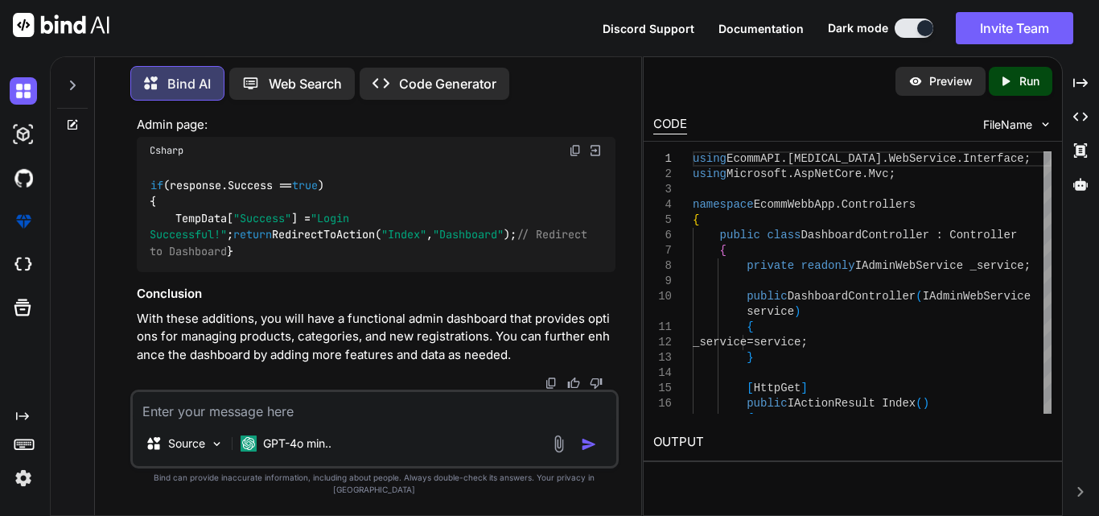
scroll to position [3857, 0]
click at [557, 30] on div "Discord Support Documentation Dark mode Invite Team Created with Pixso." at bounding box center [549, 28] width 1099 height 56
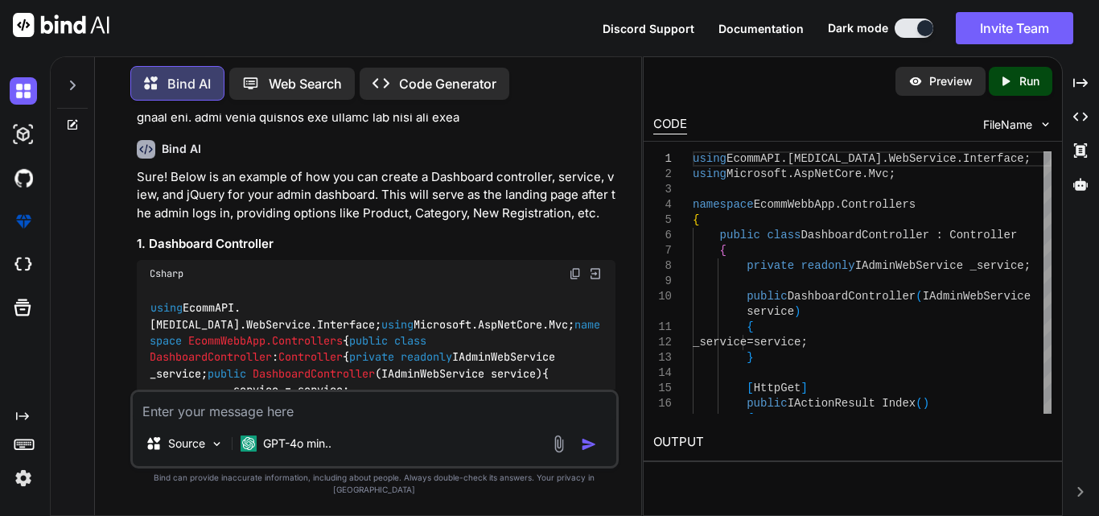
scroll to position [1737, 0]
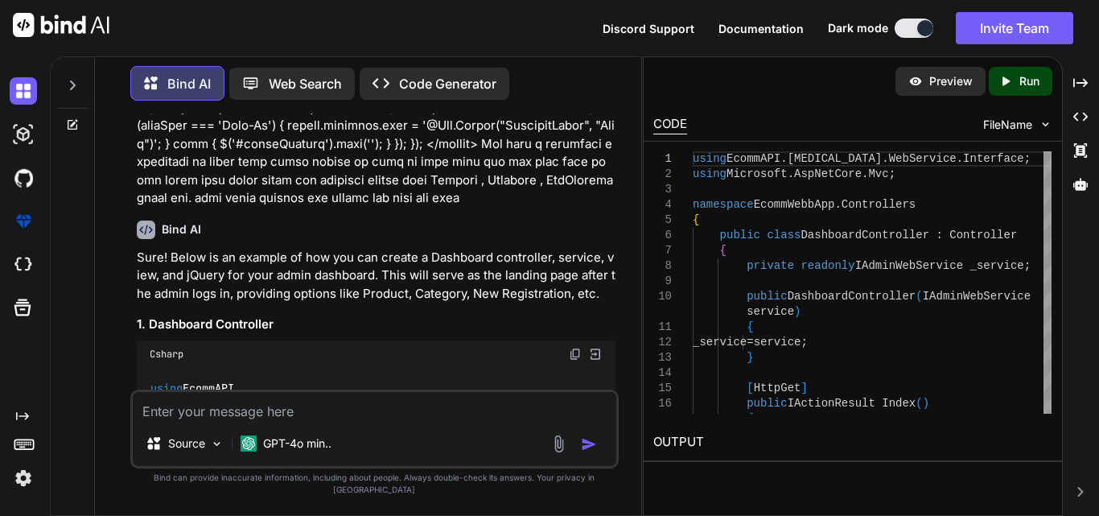
click at [578, 355] on img at bounding box center [575, 353] width 13 height 13
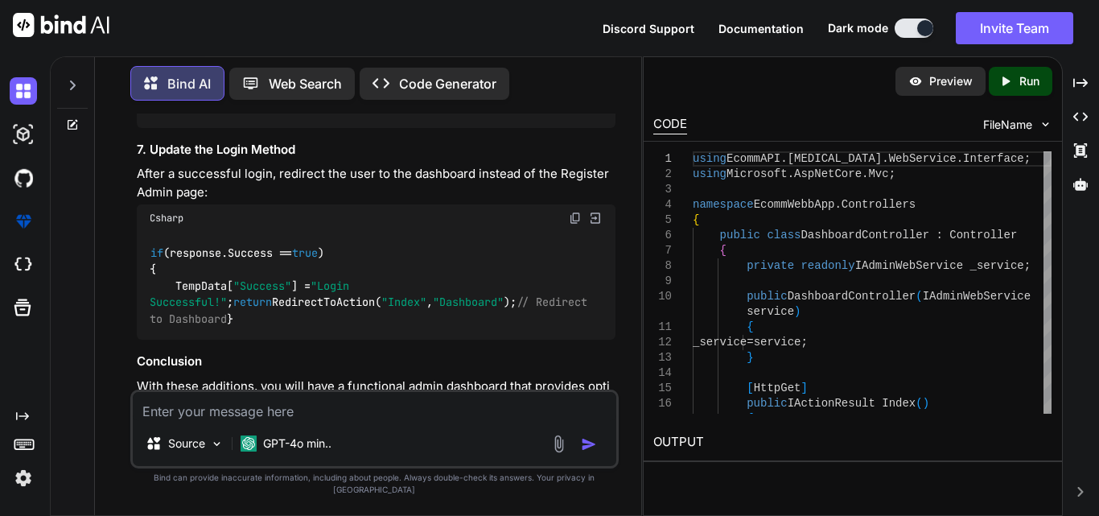
scroll to position [3828, 0]
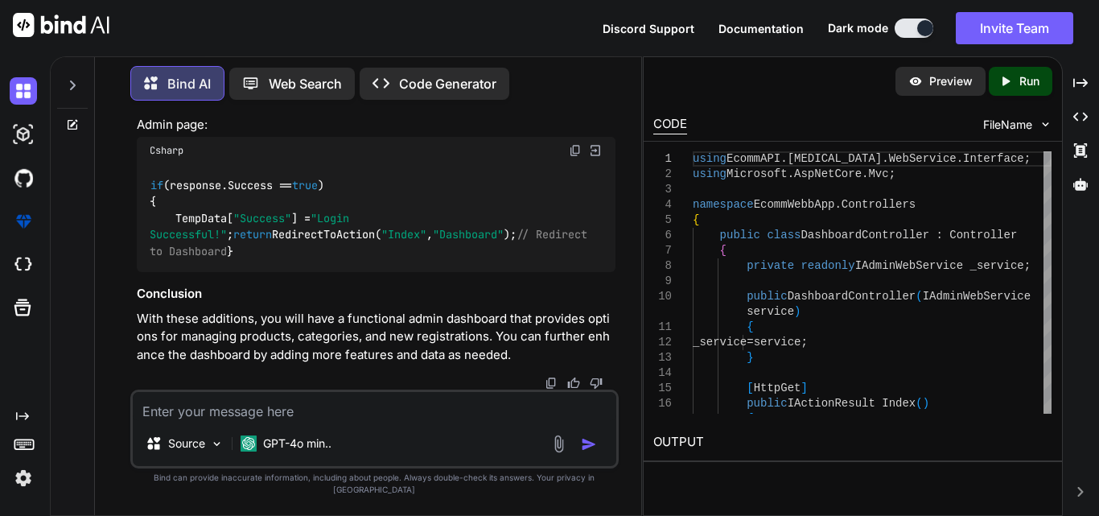
drag, startPoint x: 170, startPoint y: 231, endPoint x: 512, endPoint y: 265, distance: 344.4
click at [512, 60] on div "public class DashboardDataResponse { public int ProductCount { get ; set ; } pu…" at bounding box center [376, 15] width 479 height 92
copy code "public int ProductCount { get ; set ; } public int CategoryCount { get ; set ; …"
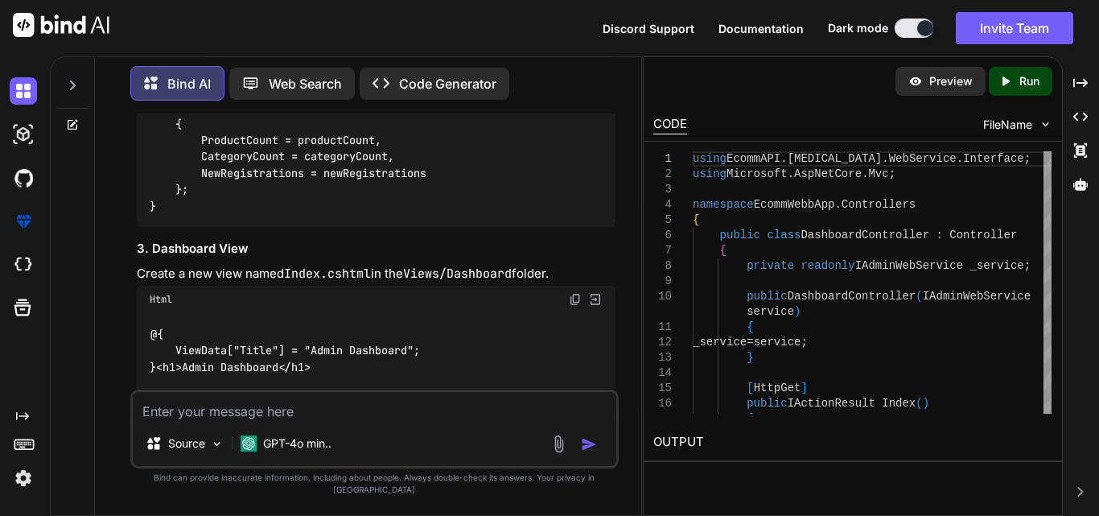
scroll to position [2300, 0]
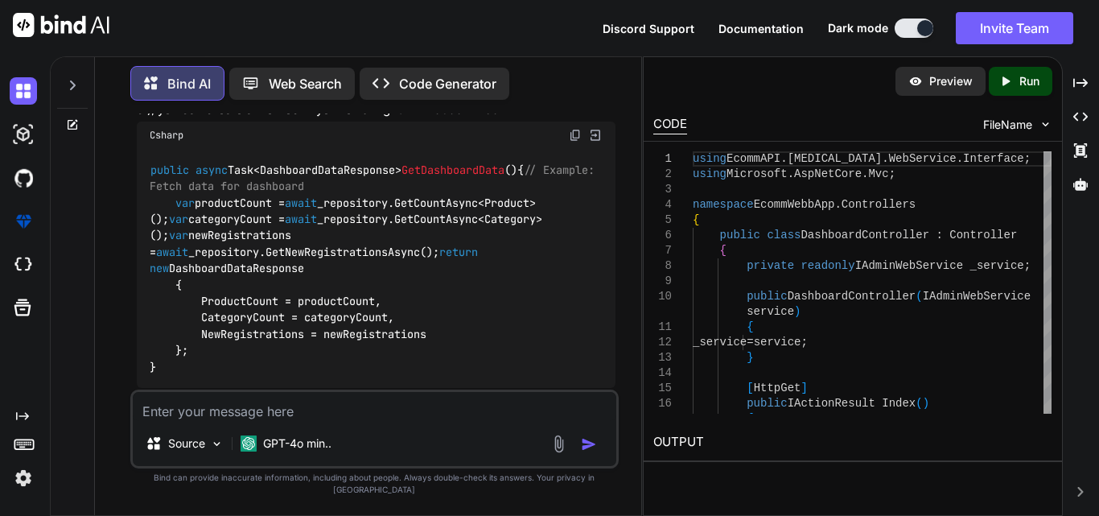
click at [575, 142] on img at bounding box center [575, 135] width 13 height 13
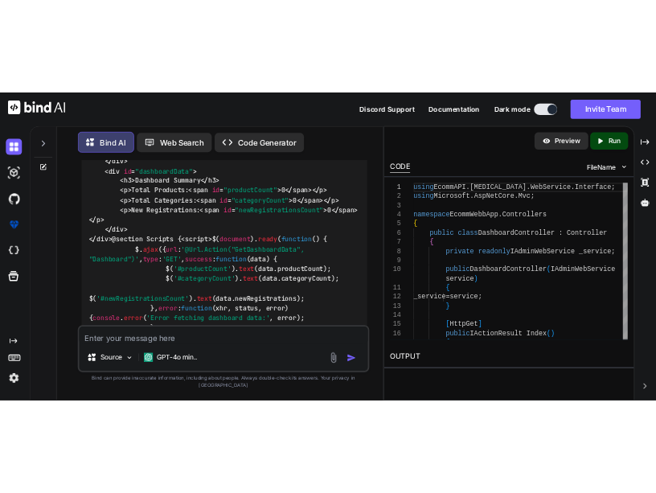
scroll to position [3023, 0]
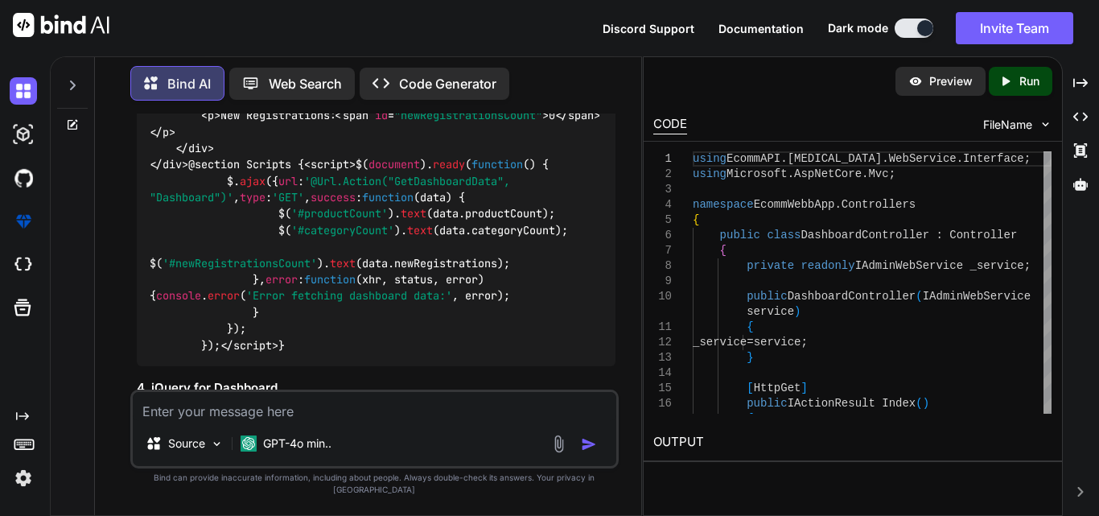
click at [390, 416] on textarea at bounding box center [374, 406] width 483 height 29
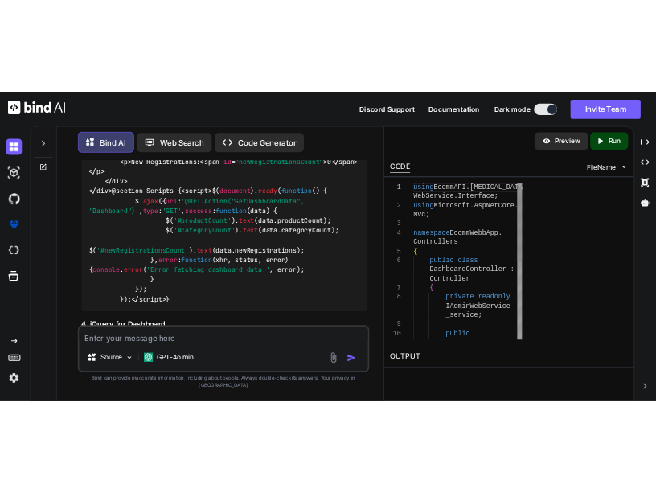
scroll to position [5231, 0]
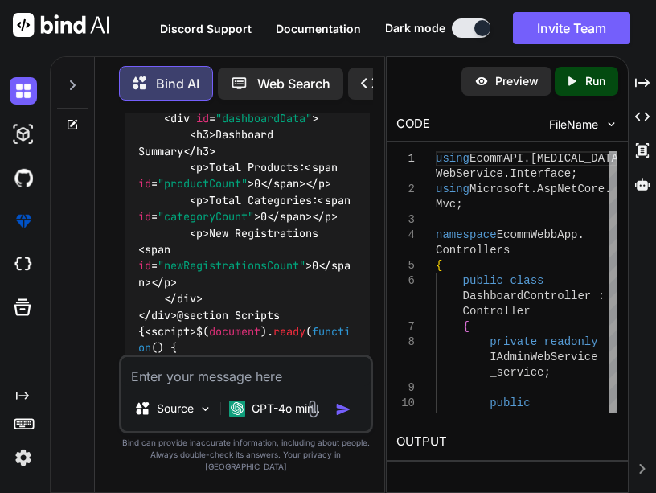
click at [268, 384] on textarea at bounding box center [245, 371] width 249 height 29
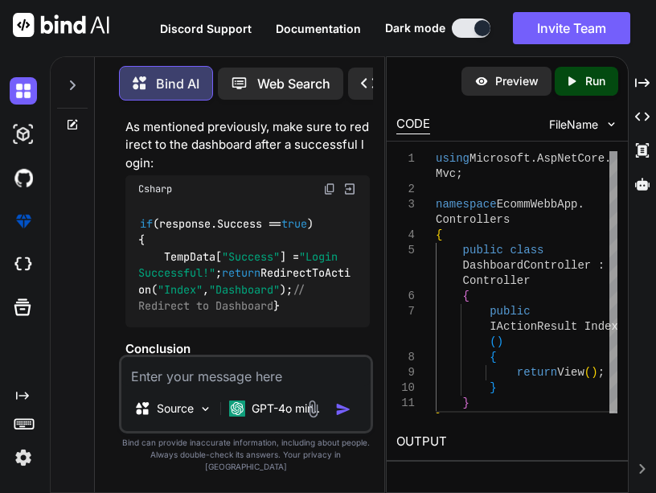
scroll to position [8055, 0]
